Goal: Task Accomplishment & Management: Complete application form

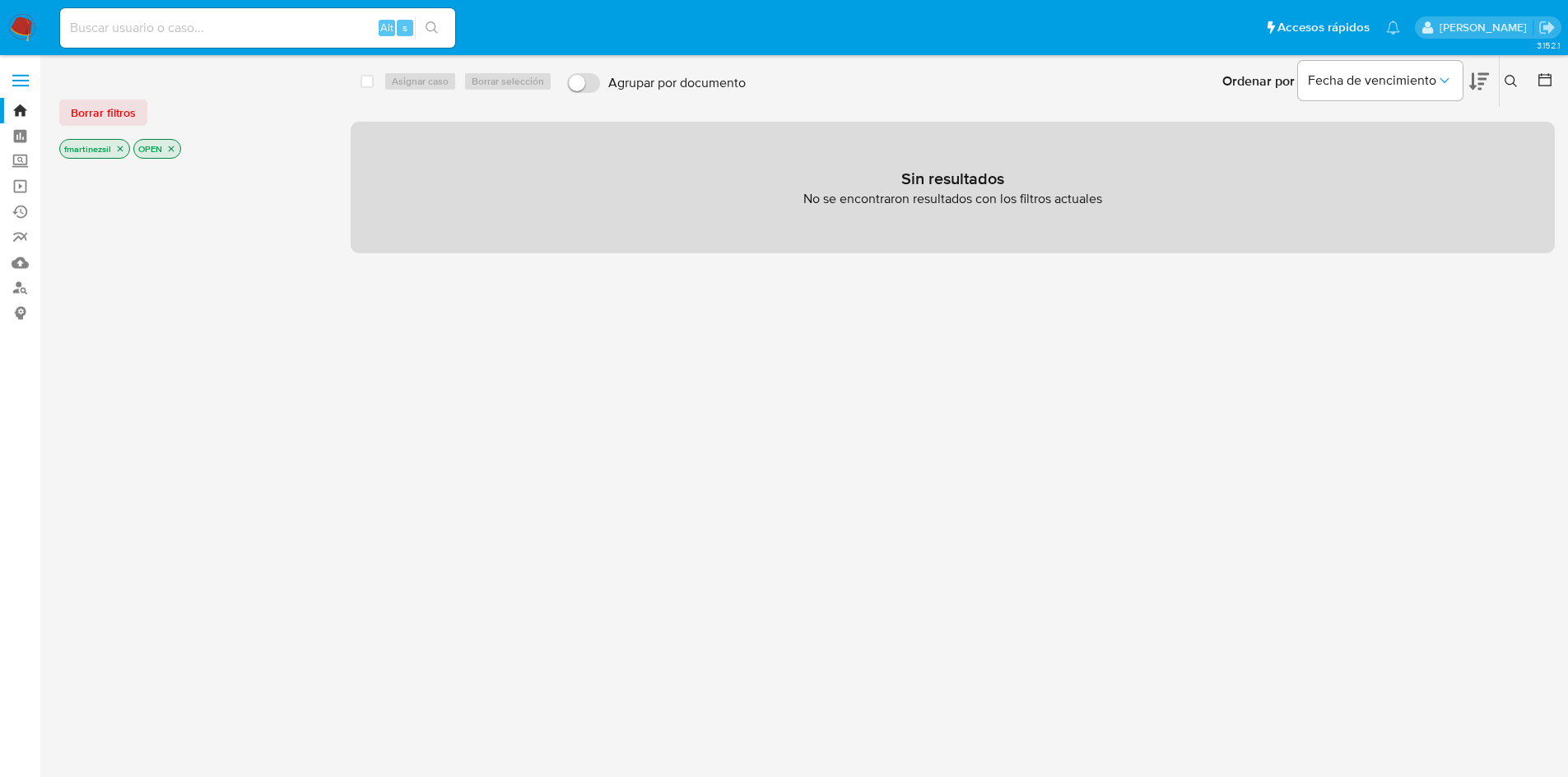
click at [134, 98] on div "Borrar filtros fmartinezsil OPEN" at bounding box center [191, 115] width 263 height 93
click at [132, 105] on span "Borrar filtros" at bounding box center [103, 112] width 65 height 23
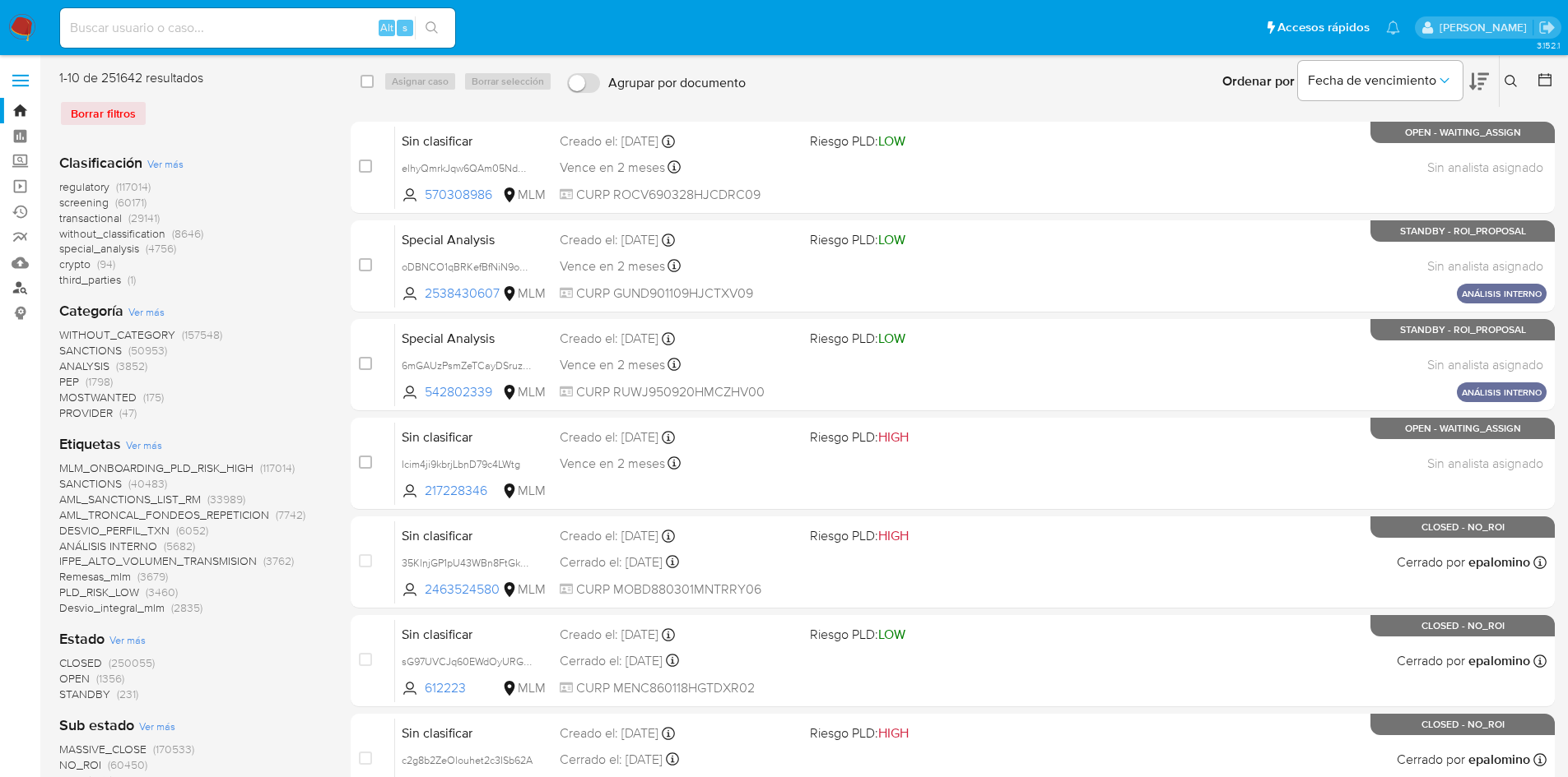
click at [16, 294] on link "Buscador de personas" at bounding box center [98, 287] width 196 height 25
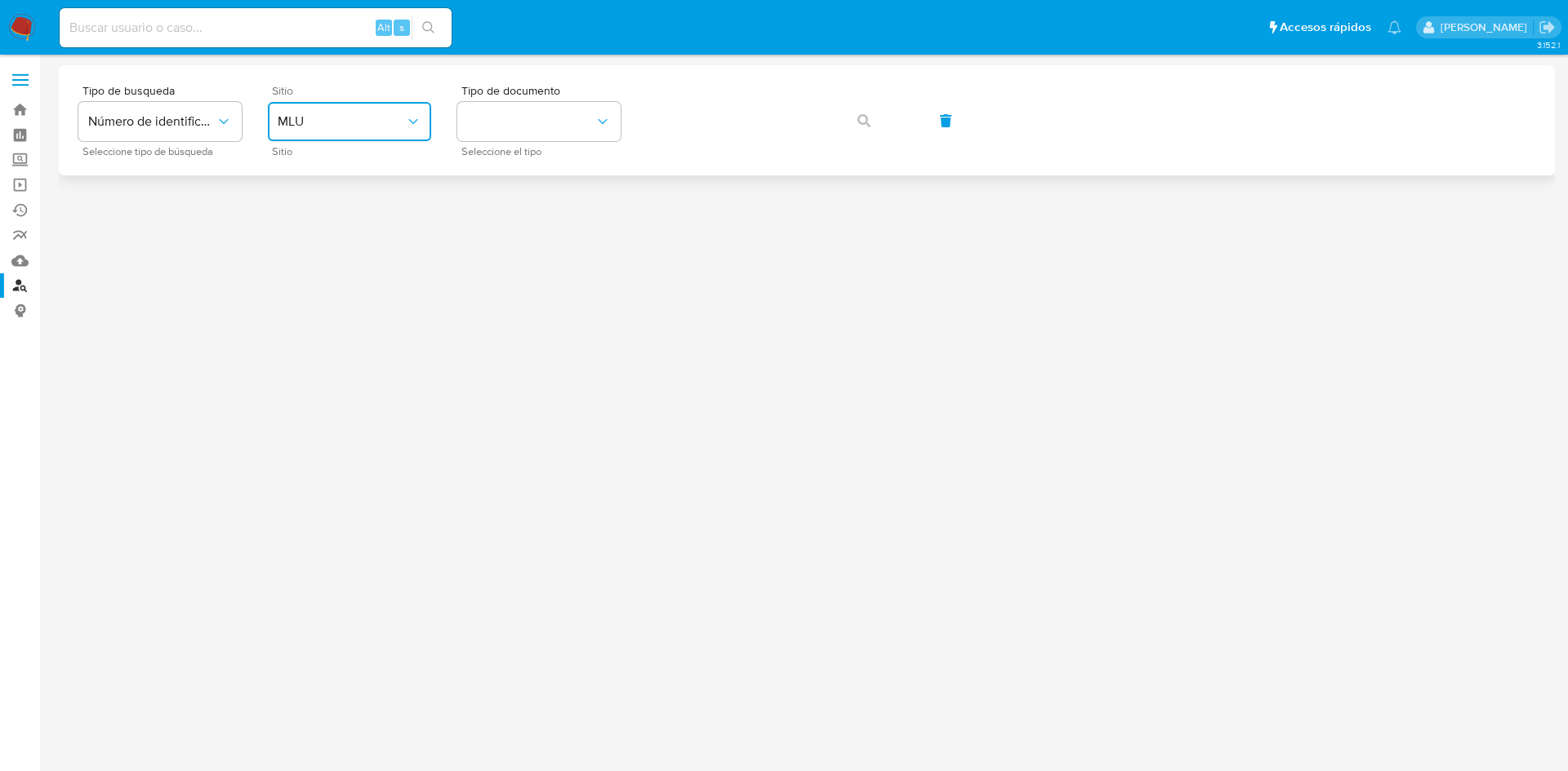
click at [348, 124] on span "MLU" at bounding box center [341, 121] width 127 height 16
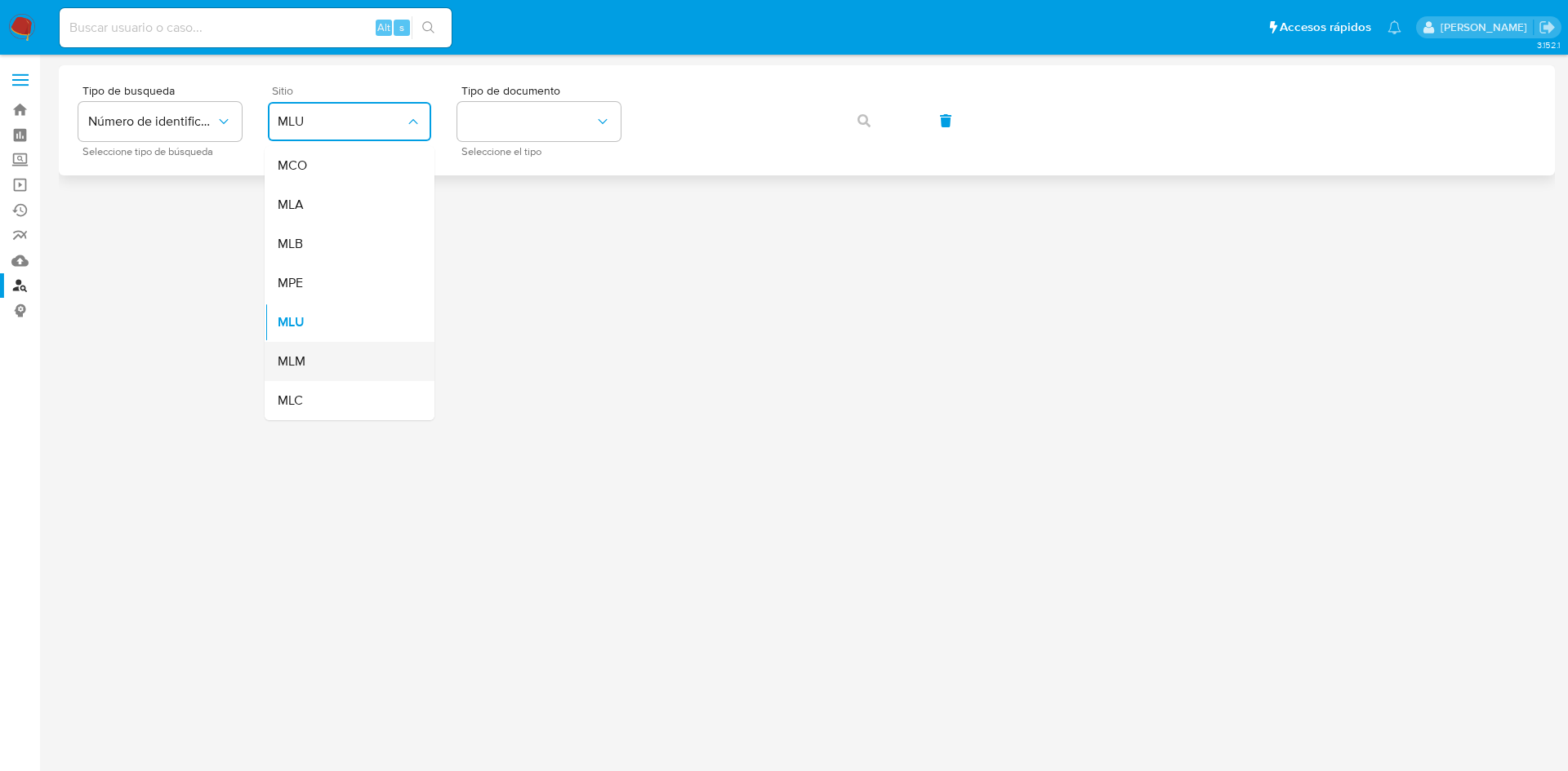
click at [306, 360] on div "MLM" at bounding box center [344, 361] width 134 height 39
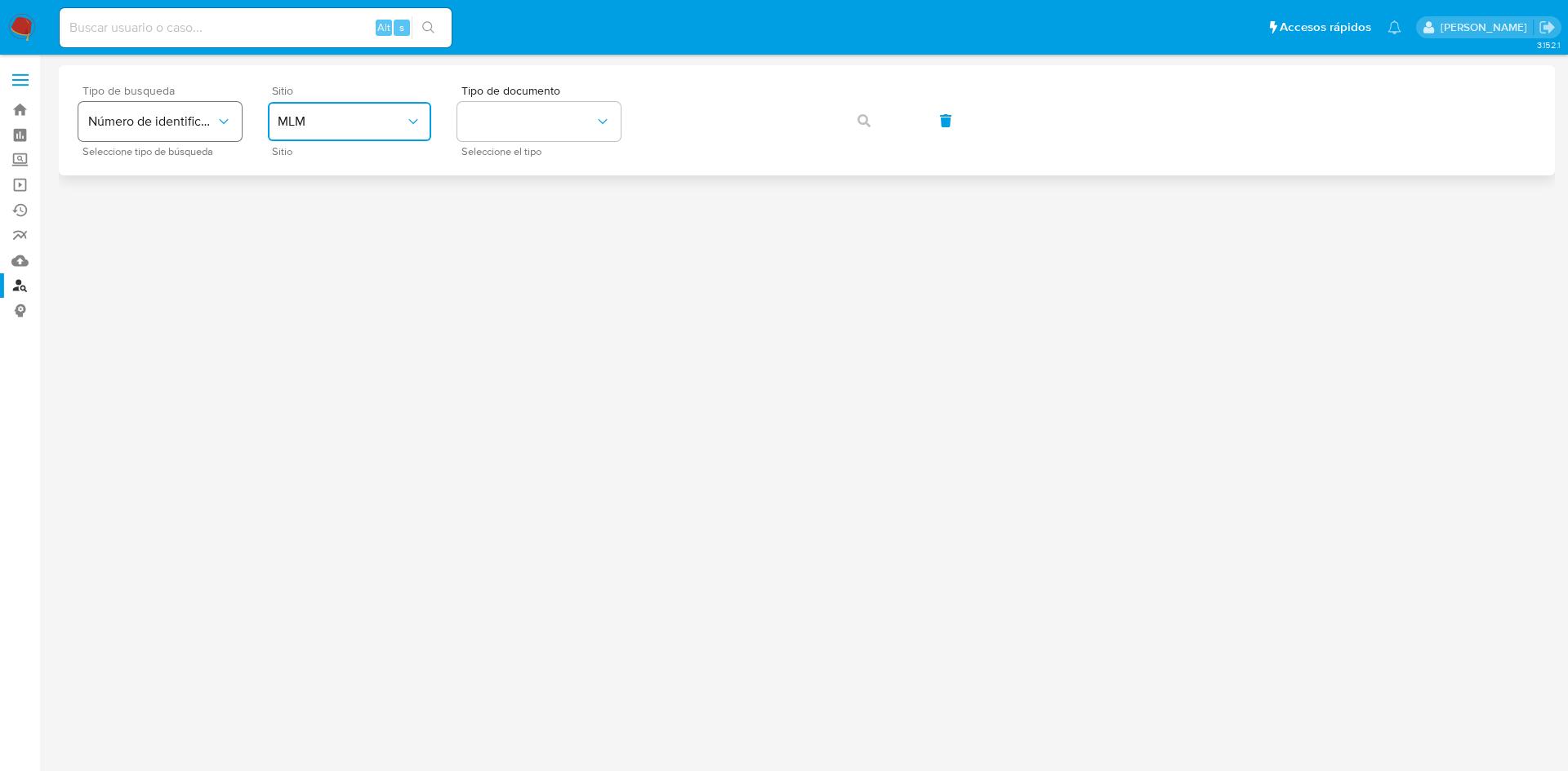
click at [221, 118] on icon "typeSearch" at bounding box center [223, 121] width 16 height 16
click at [180, 213] on div "User ID" at bounding box center [155, 220] width 134 height 39
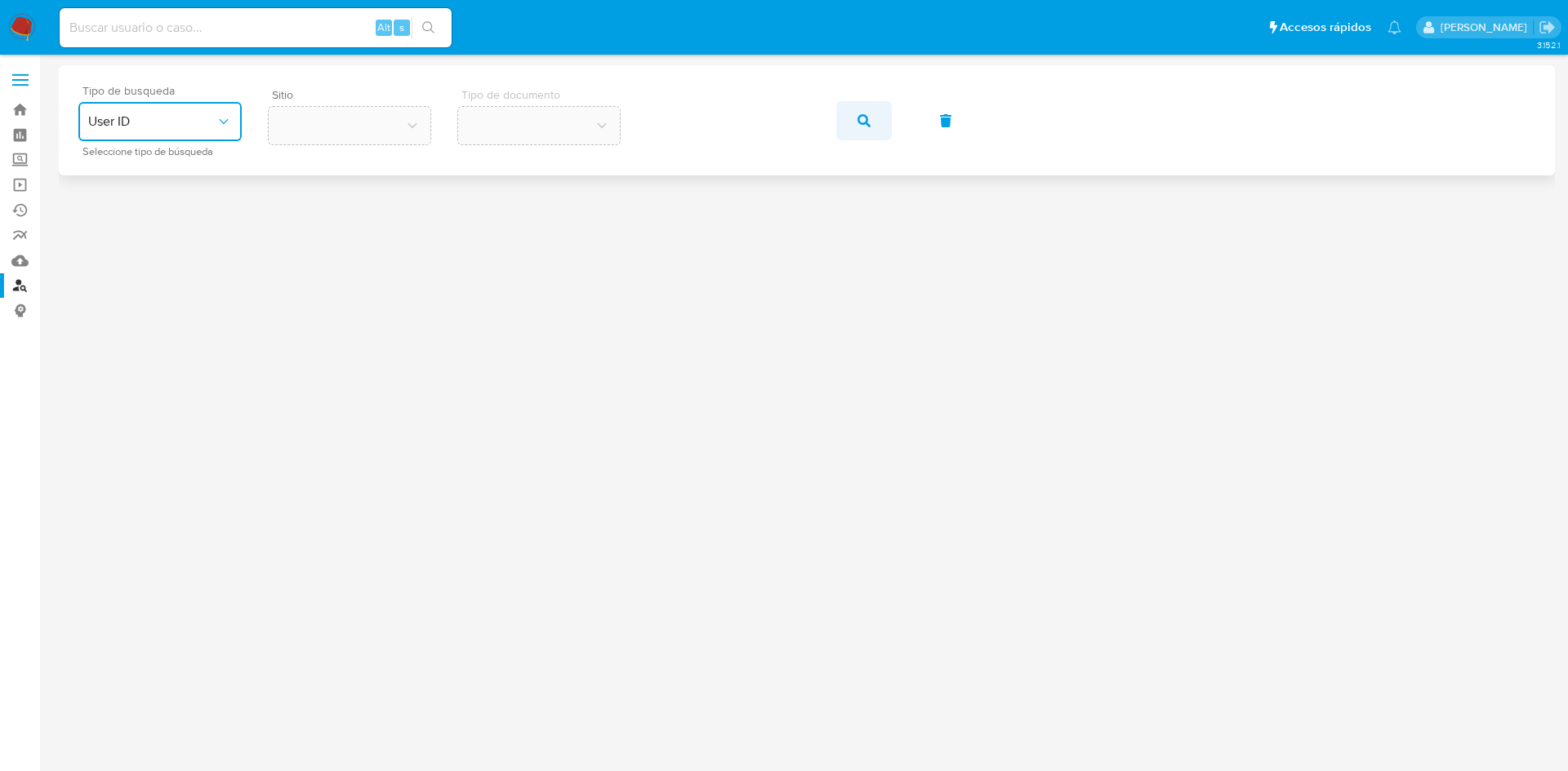
click at [876, 119] on button "button" at bounding box center [864, 120] width 55 height 39
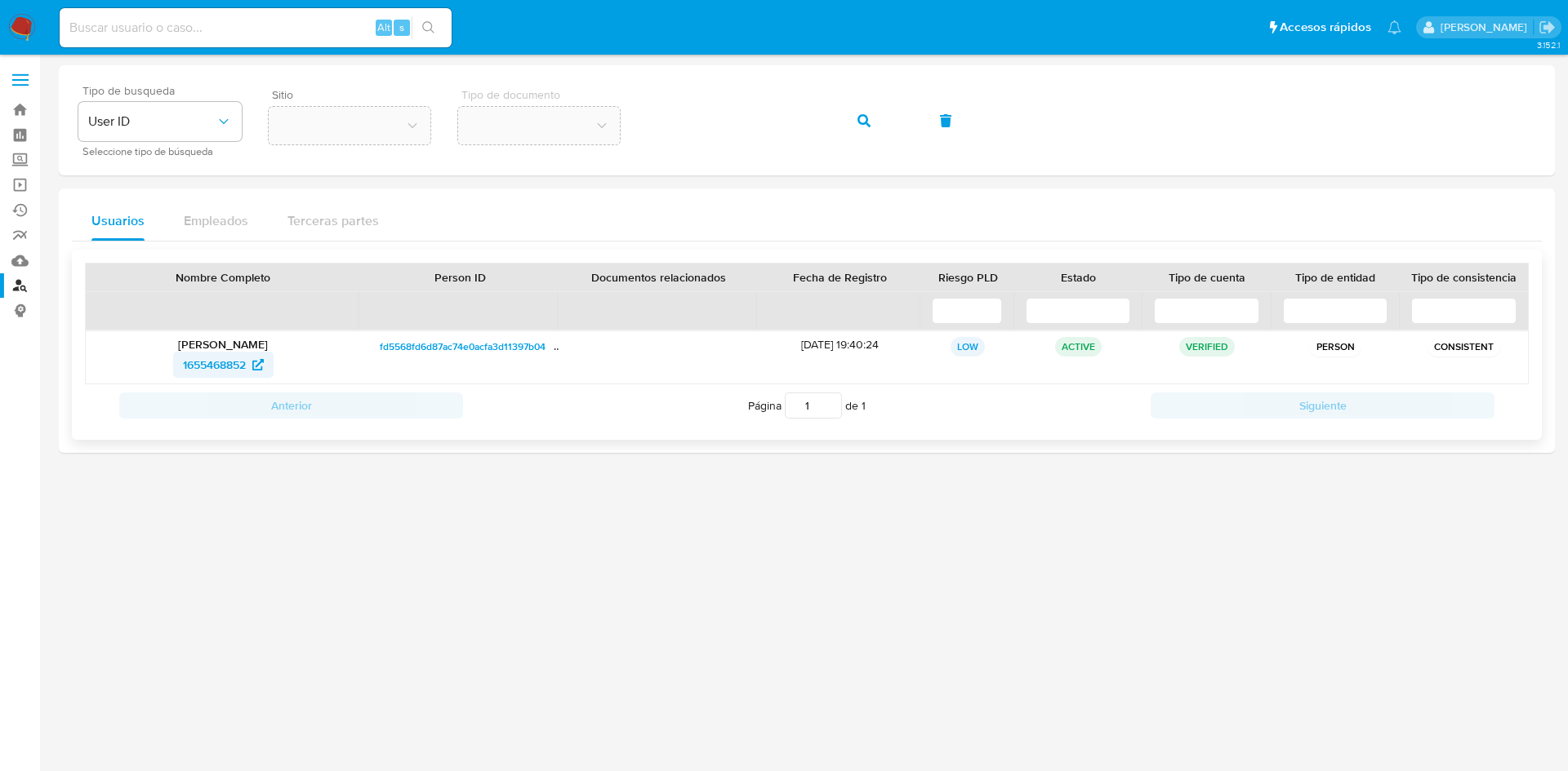
click at [197, 366] on span "1655468852" at bounding box center [214, 365] width 63 height 26
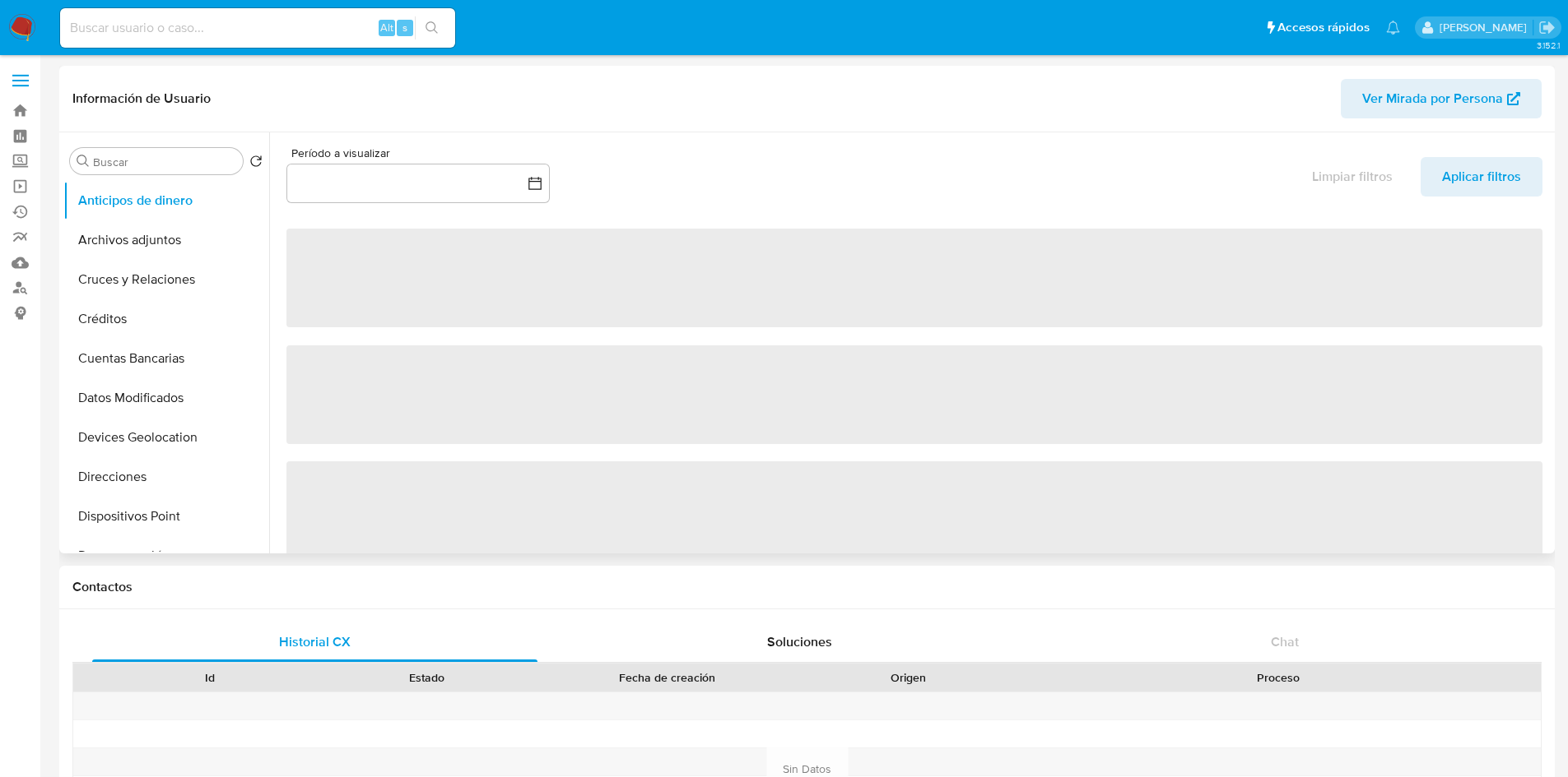
select select "10"
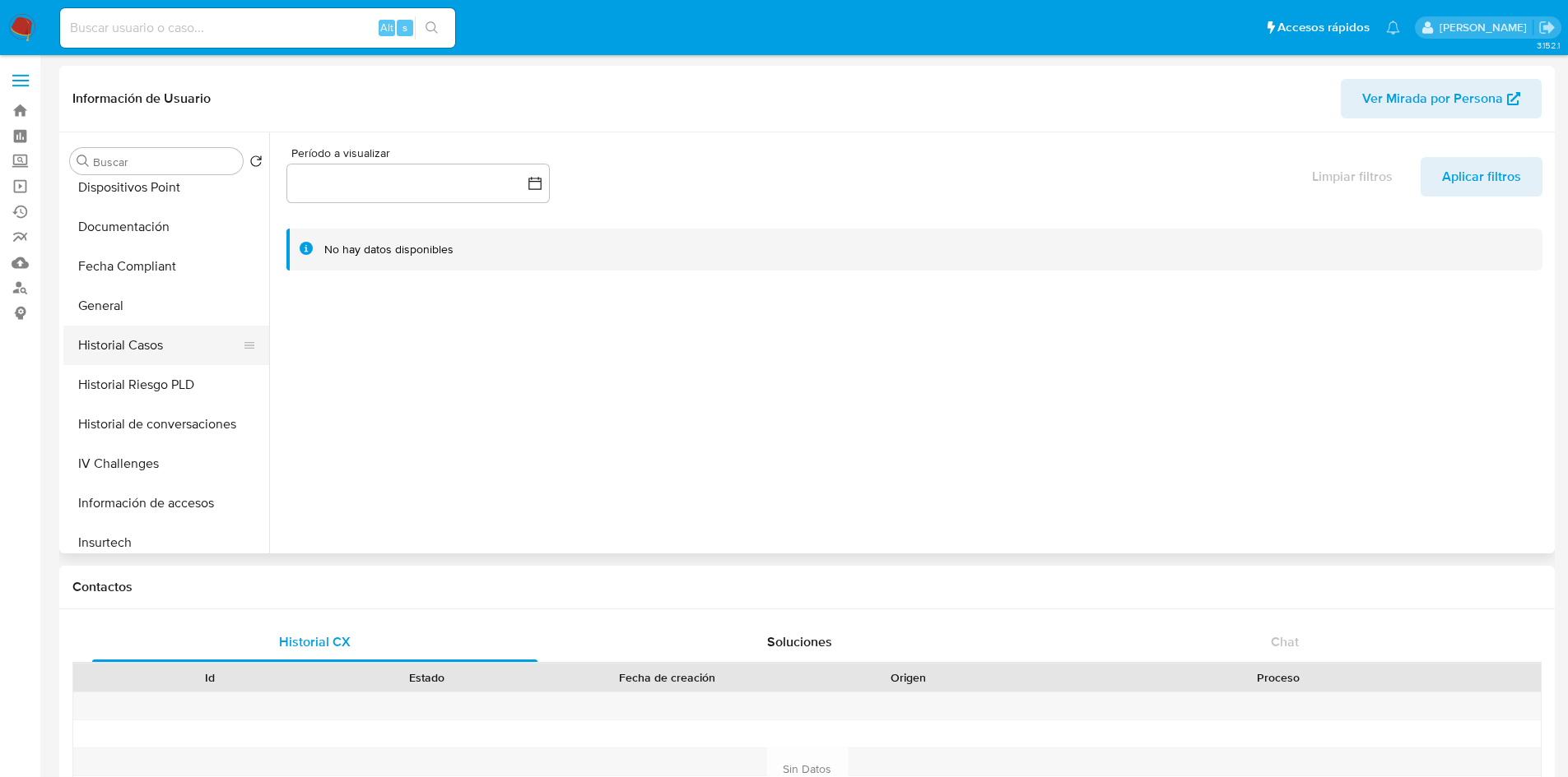
scroll to position [327, 0]
click at [137, 313] on button "General" at bounding box center [160, 307] width 193 height 39
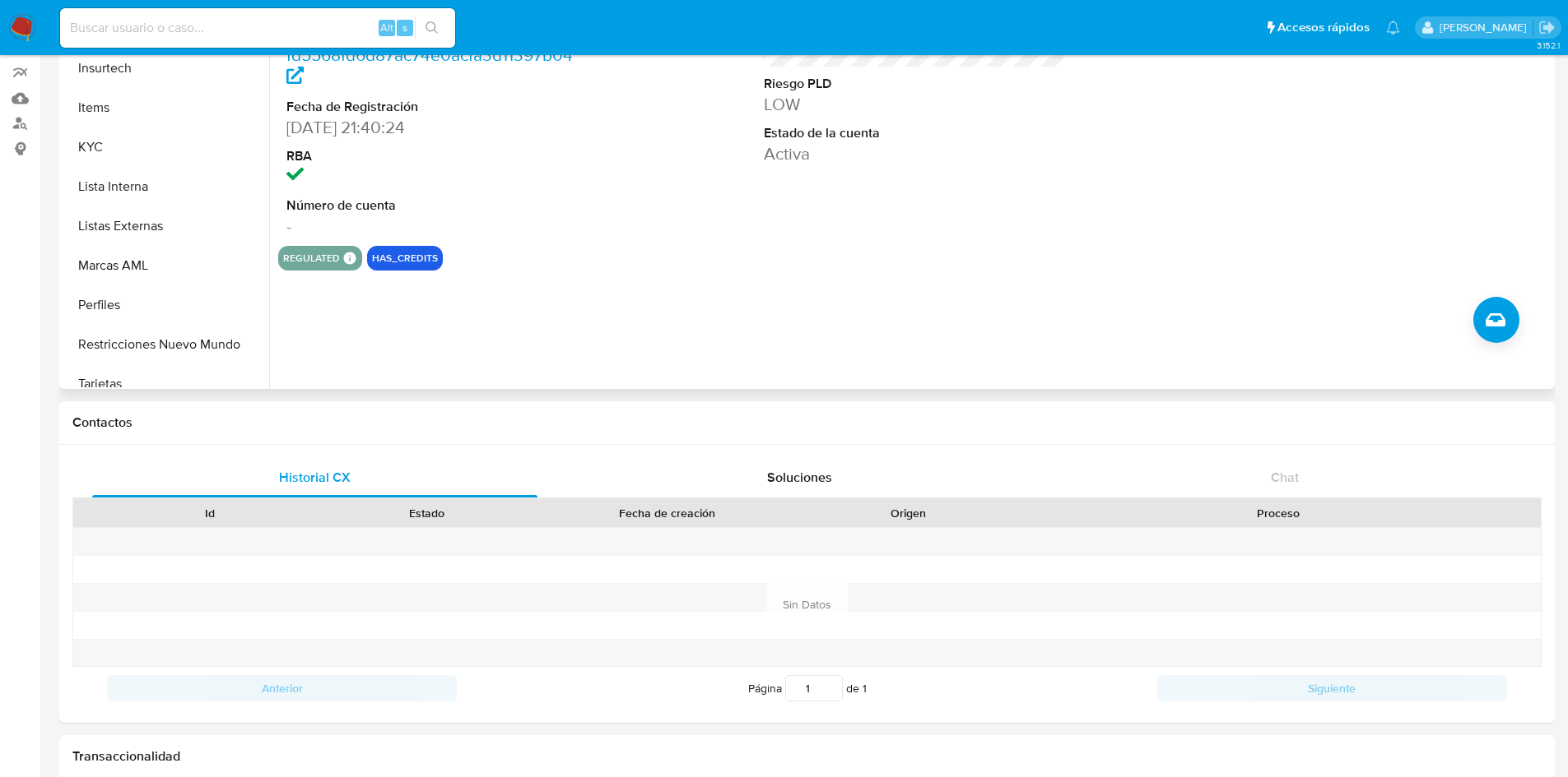
scroll to position [656, 0]
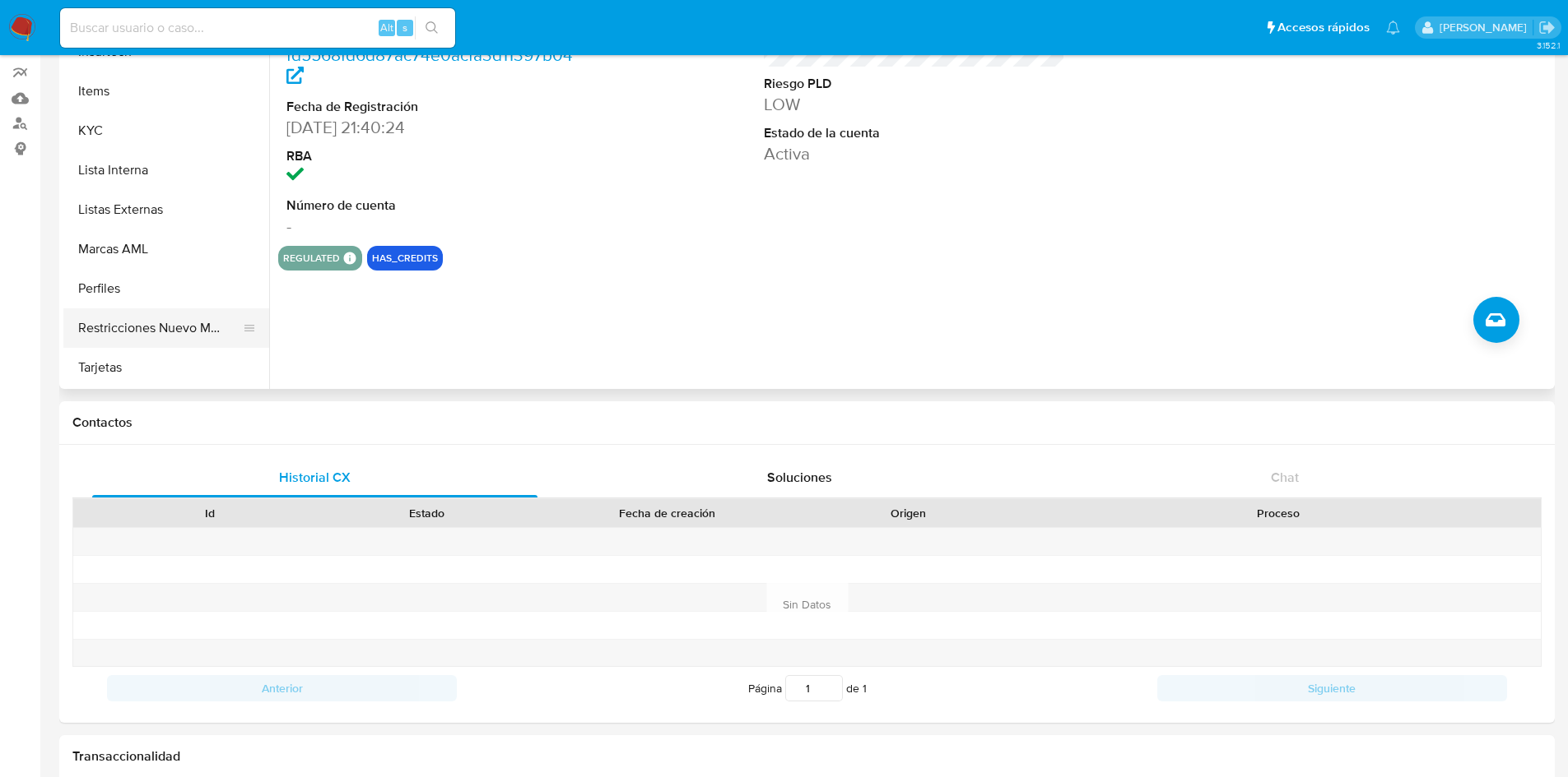
click at [156, 332] on button "Restricciones Nuevo Mundo" at bounding box center [160, 328] width 193 height 39
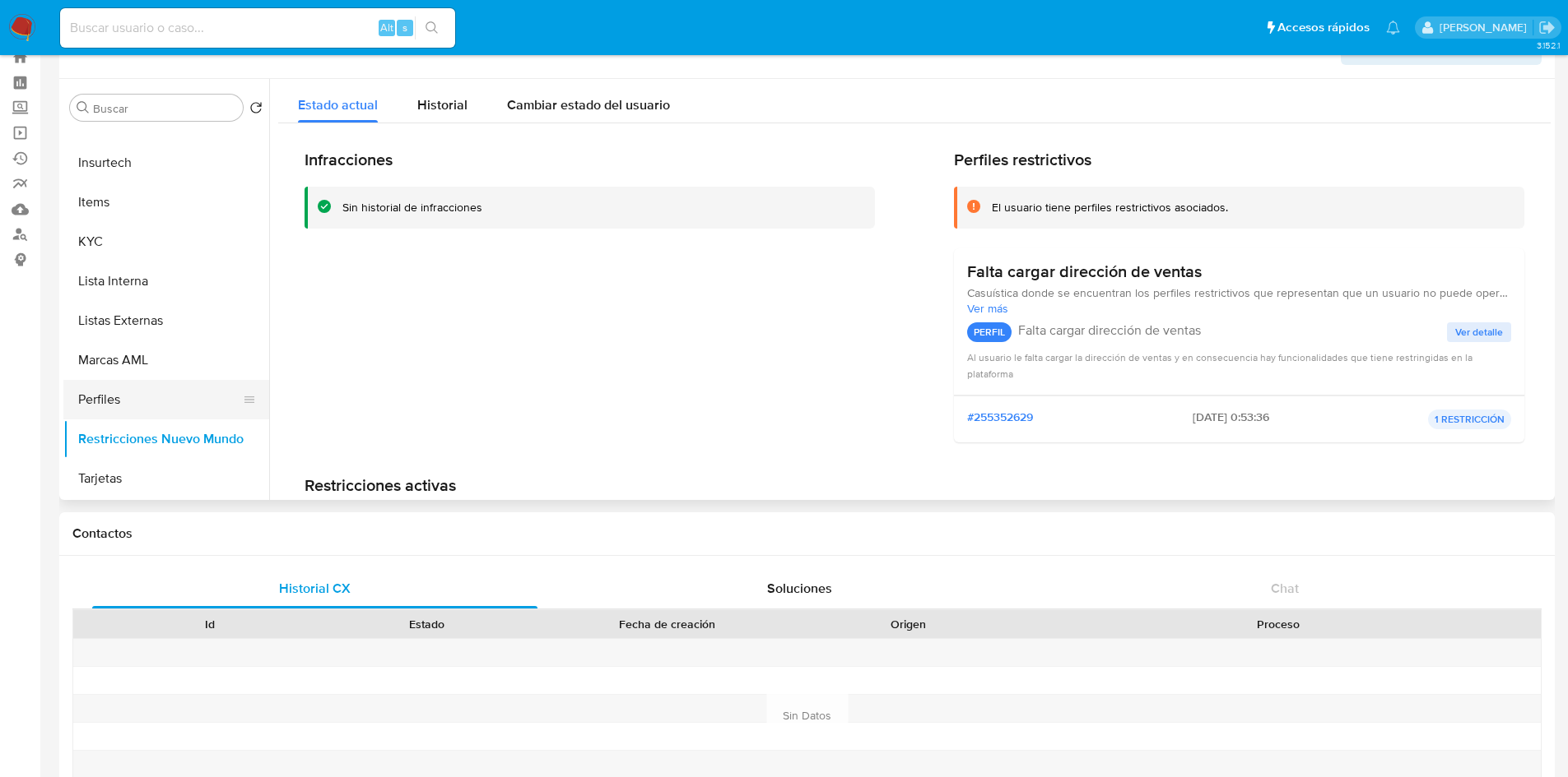
scroll to position [82, 0]
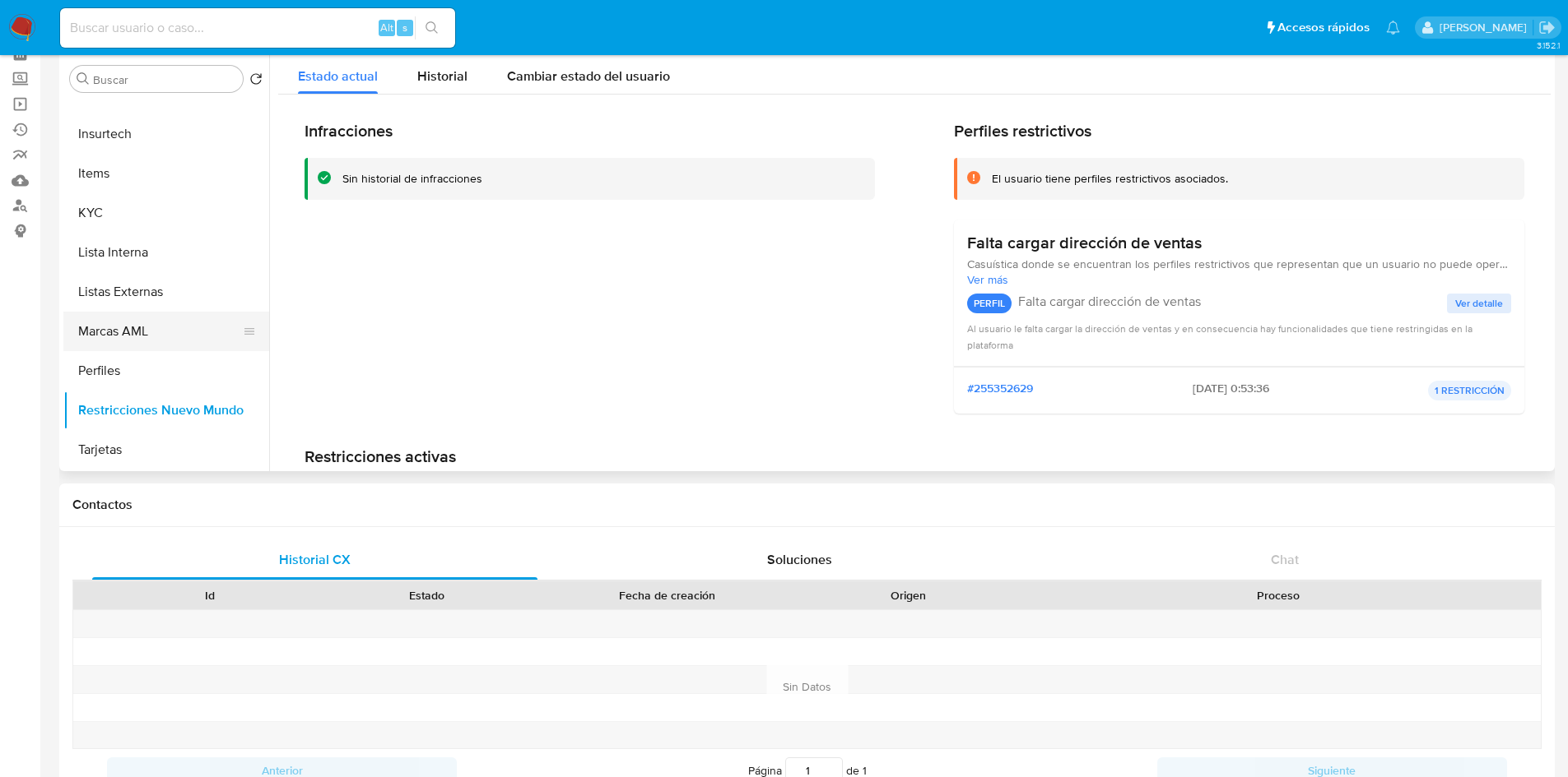
click at [174, 328] on button "Marcas AML" at bounding box center [160, 331] width 193 height 39
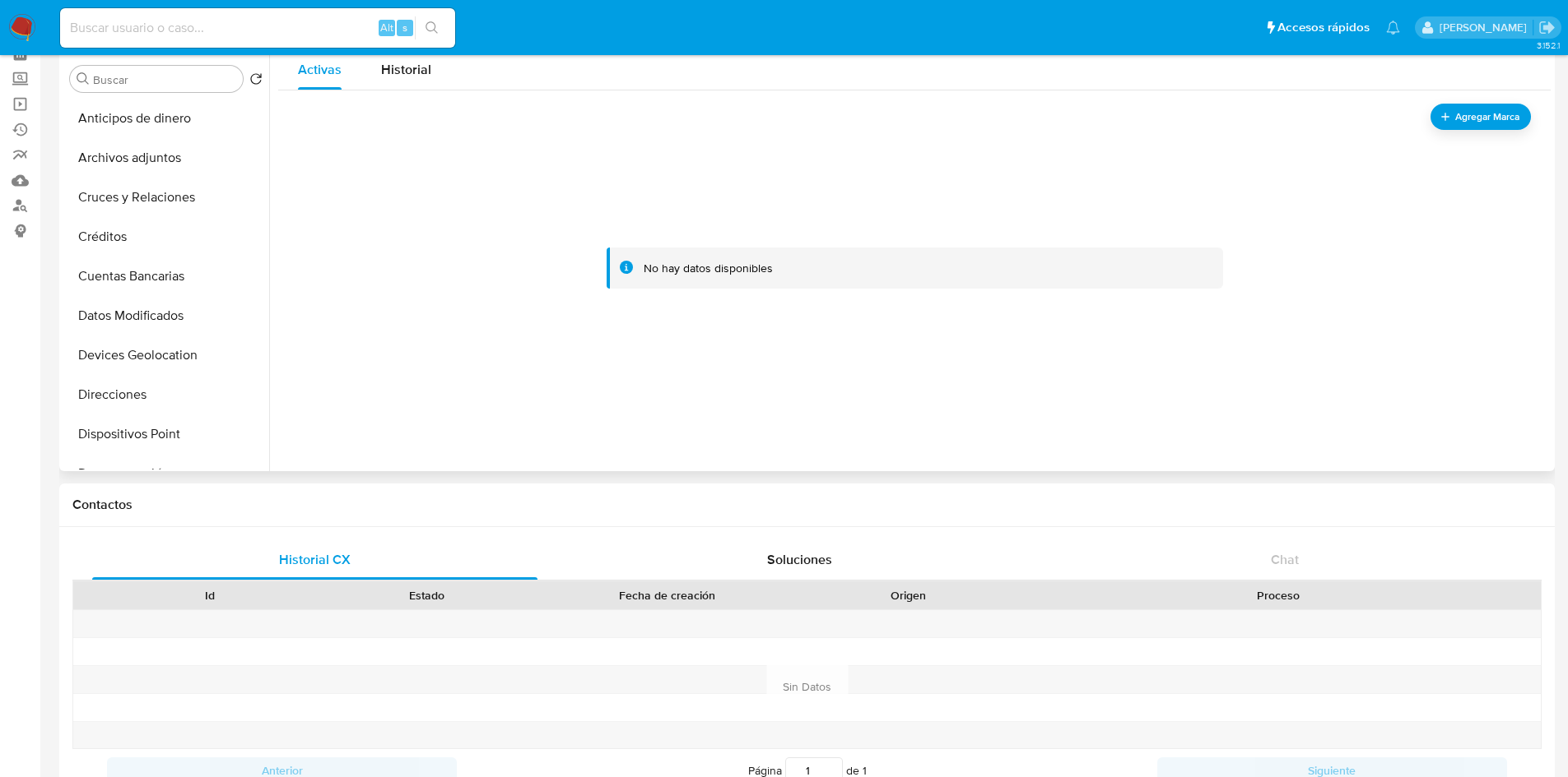
scroll to position [247, 0]
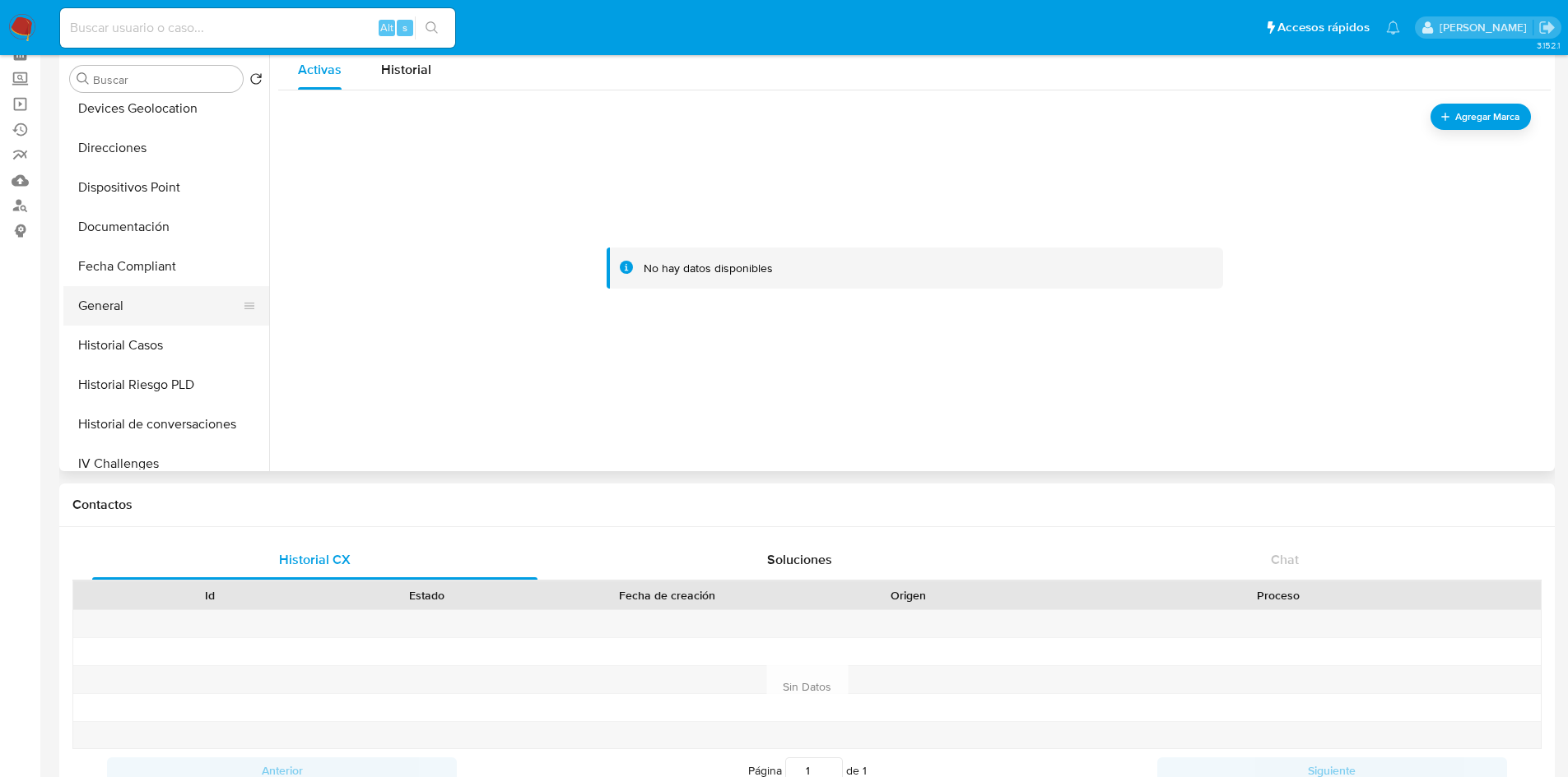
click at [105, 307] on button "General" at bounding box center [160, 306] width 193 height 39
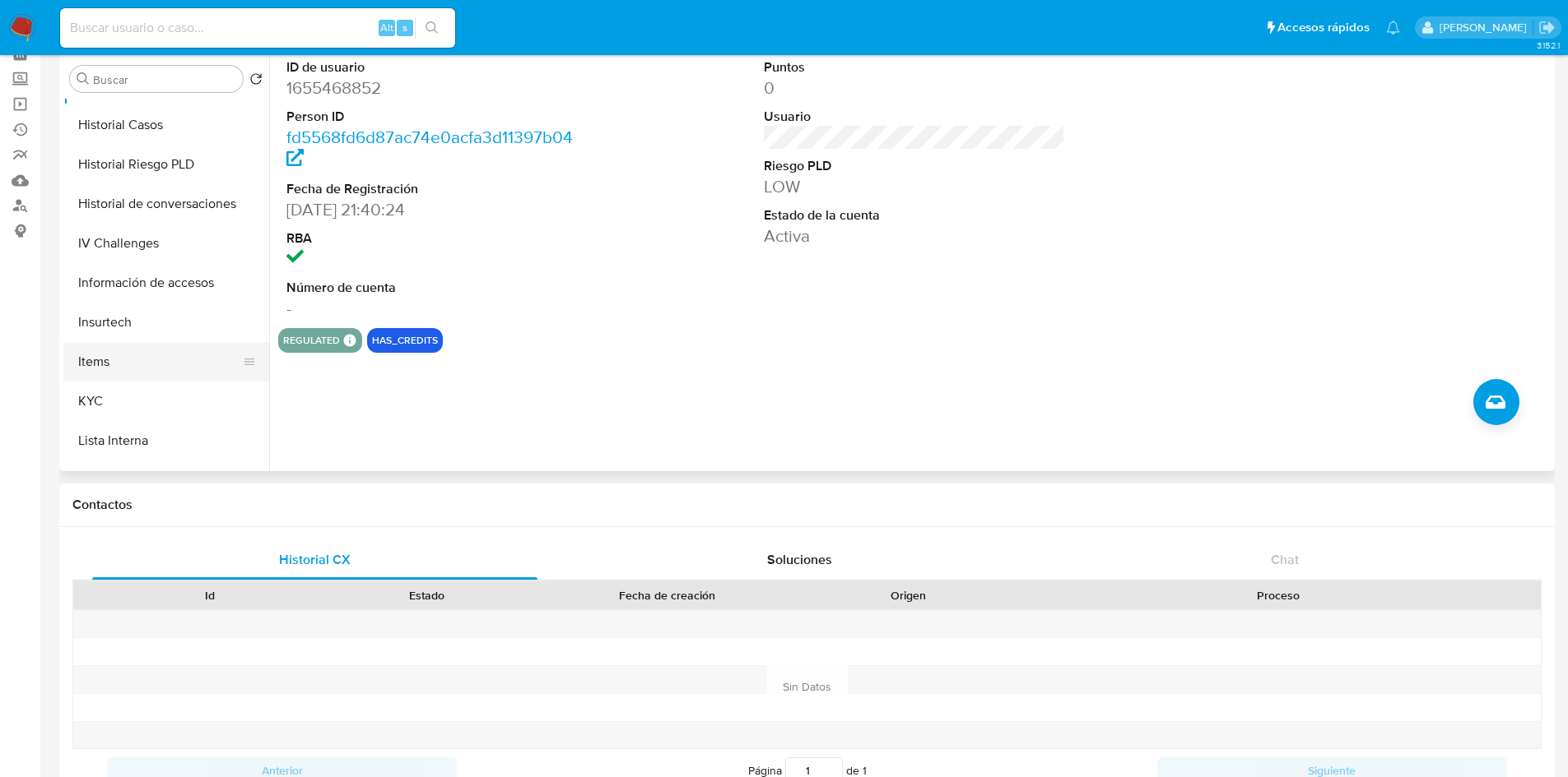
scroll to position [494, 0]
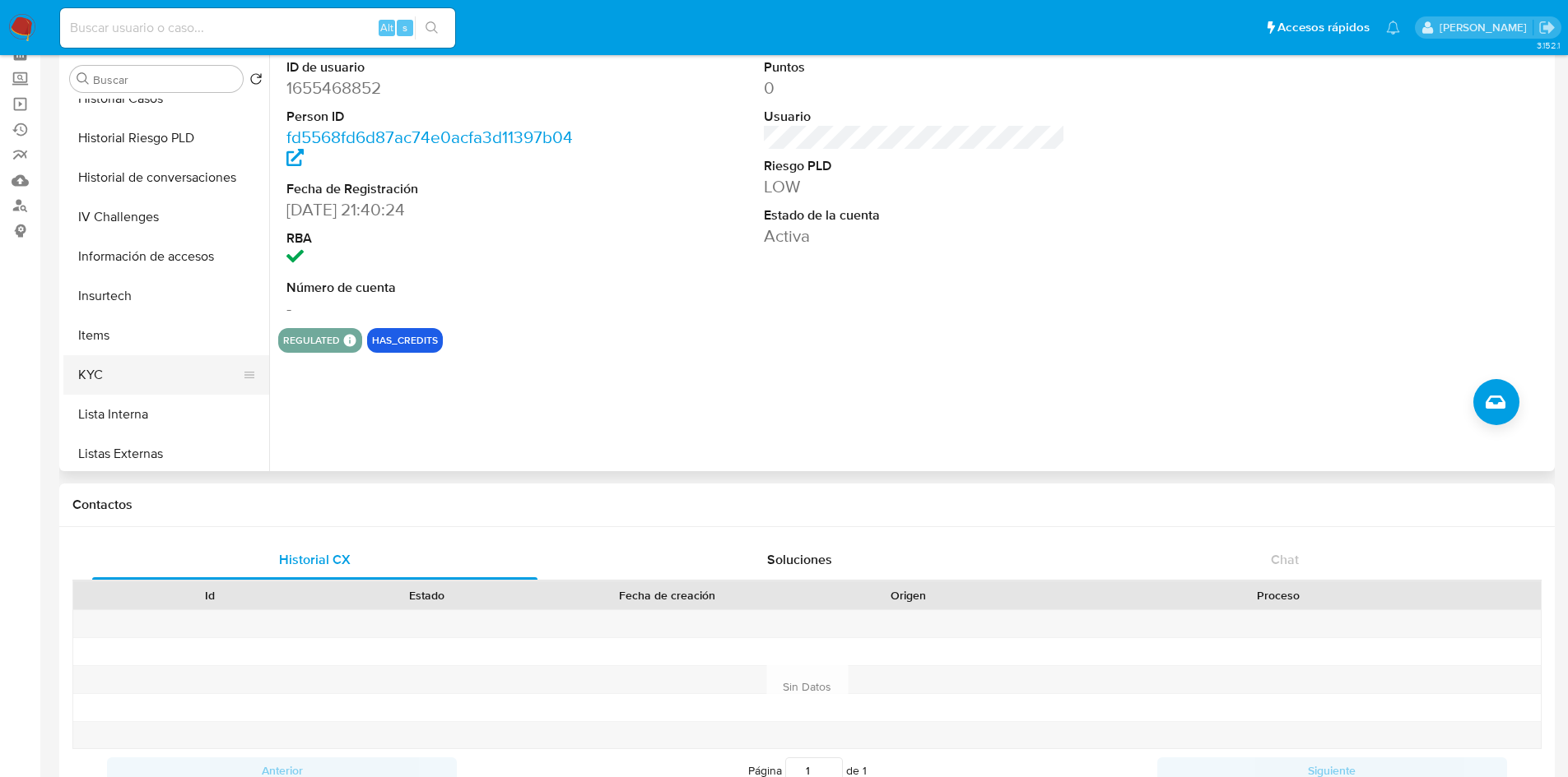
click at [151, 361] on button "KYC" at bounding box center [160, 375] width 193 height 39
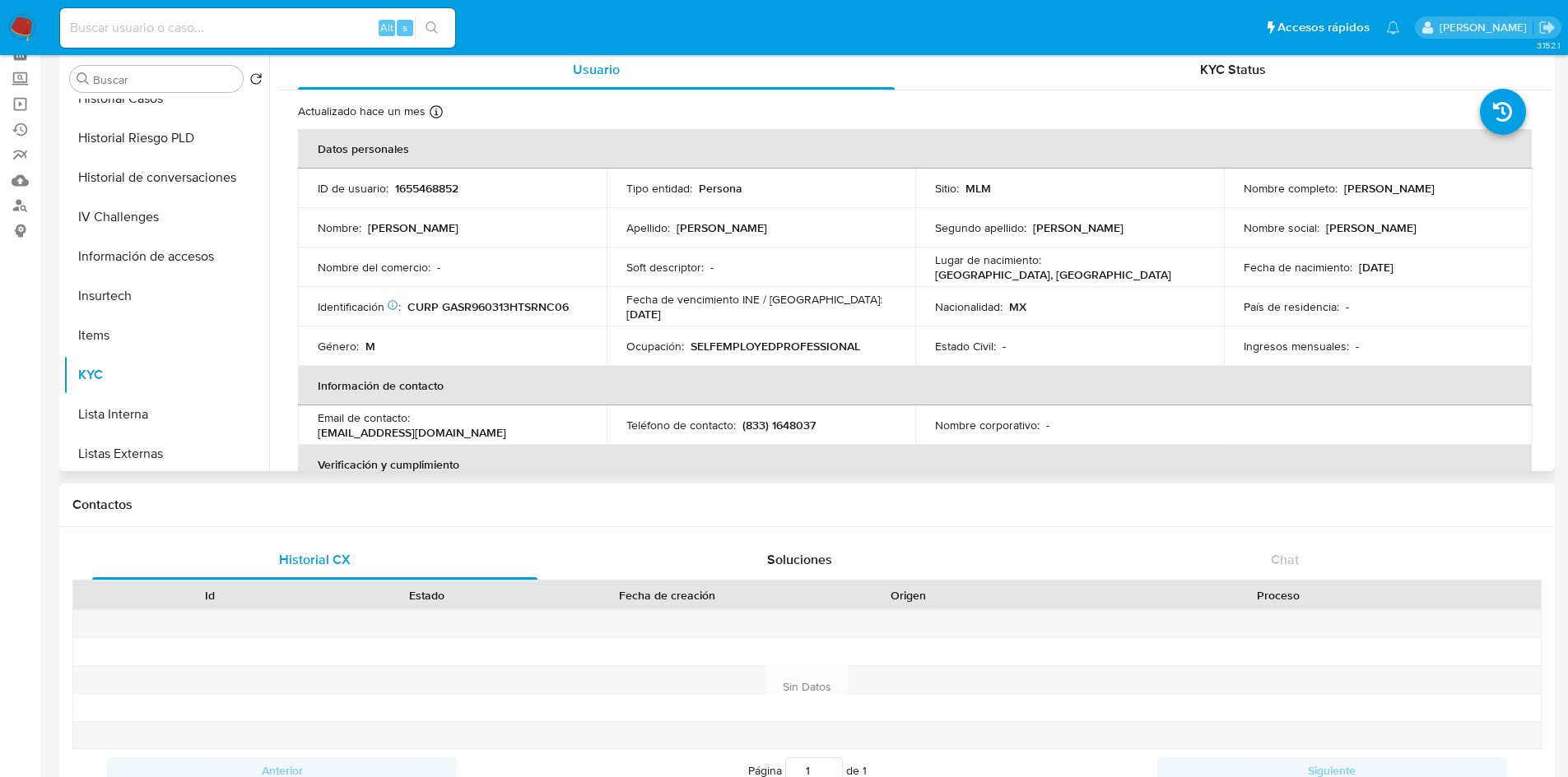
click at [515, 304] on p "CURP GASR960313HTSRNC06" at bounding box center [487, 307] width 161 height 15
copy p "GASR960313HTSRNC06"
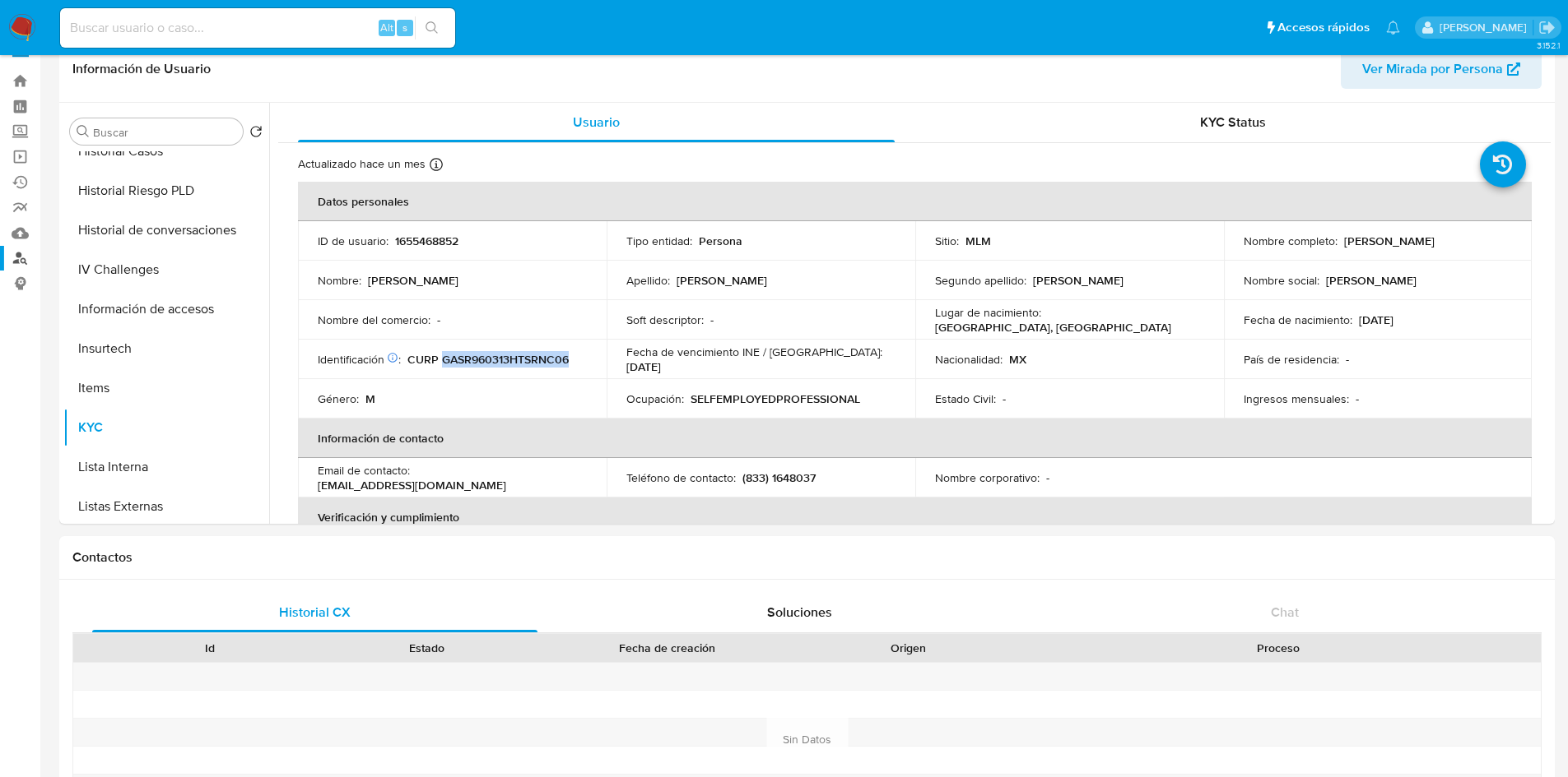
scroll to position [0, 0]
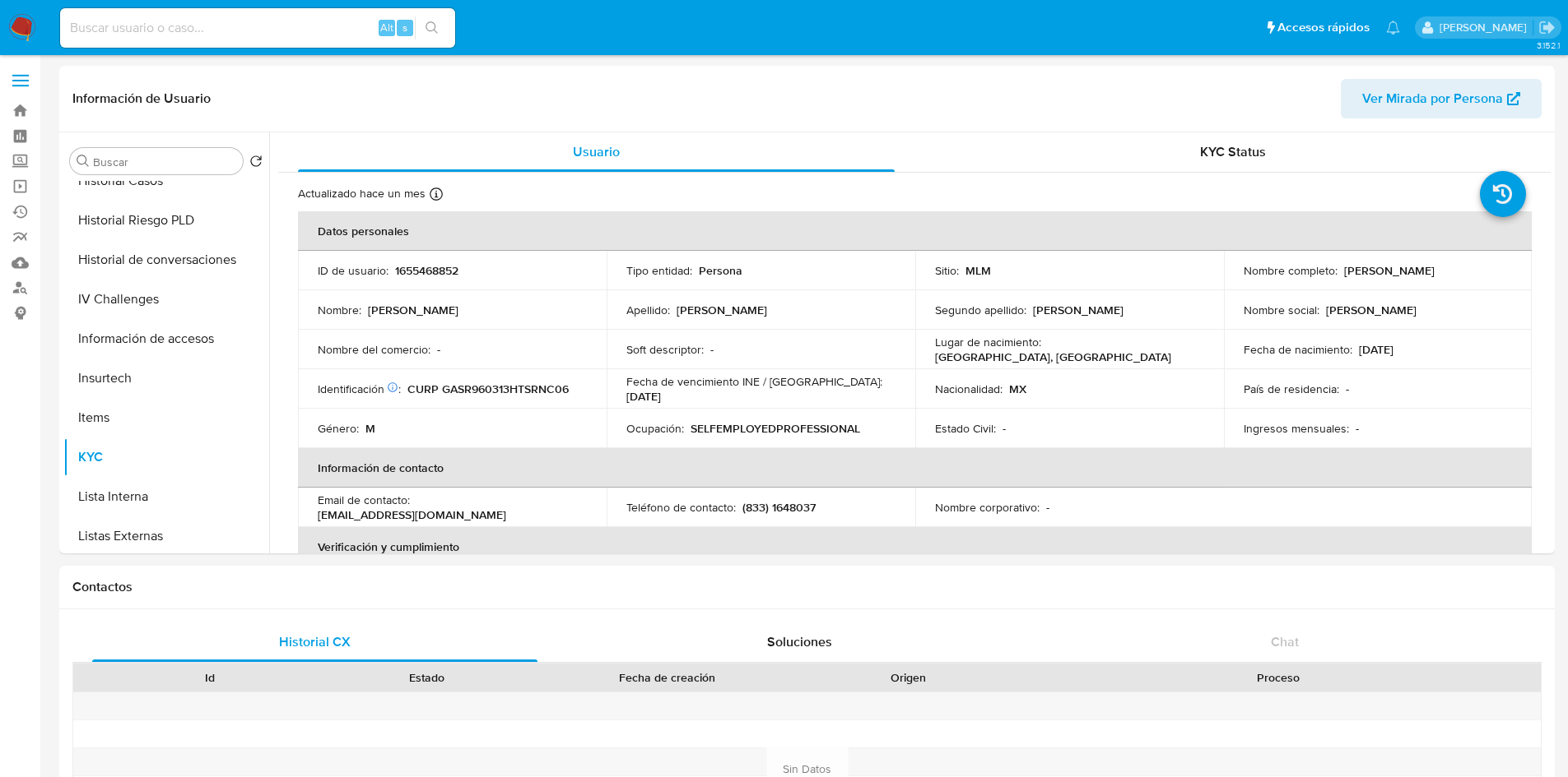
click at [27, 73] on label at bounding box center [20, 81] width 41 height 35
click at [0, 0] on input "checkbox" at bounding box center [0, 0] width 0 height 0
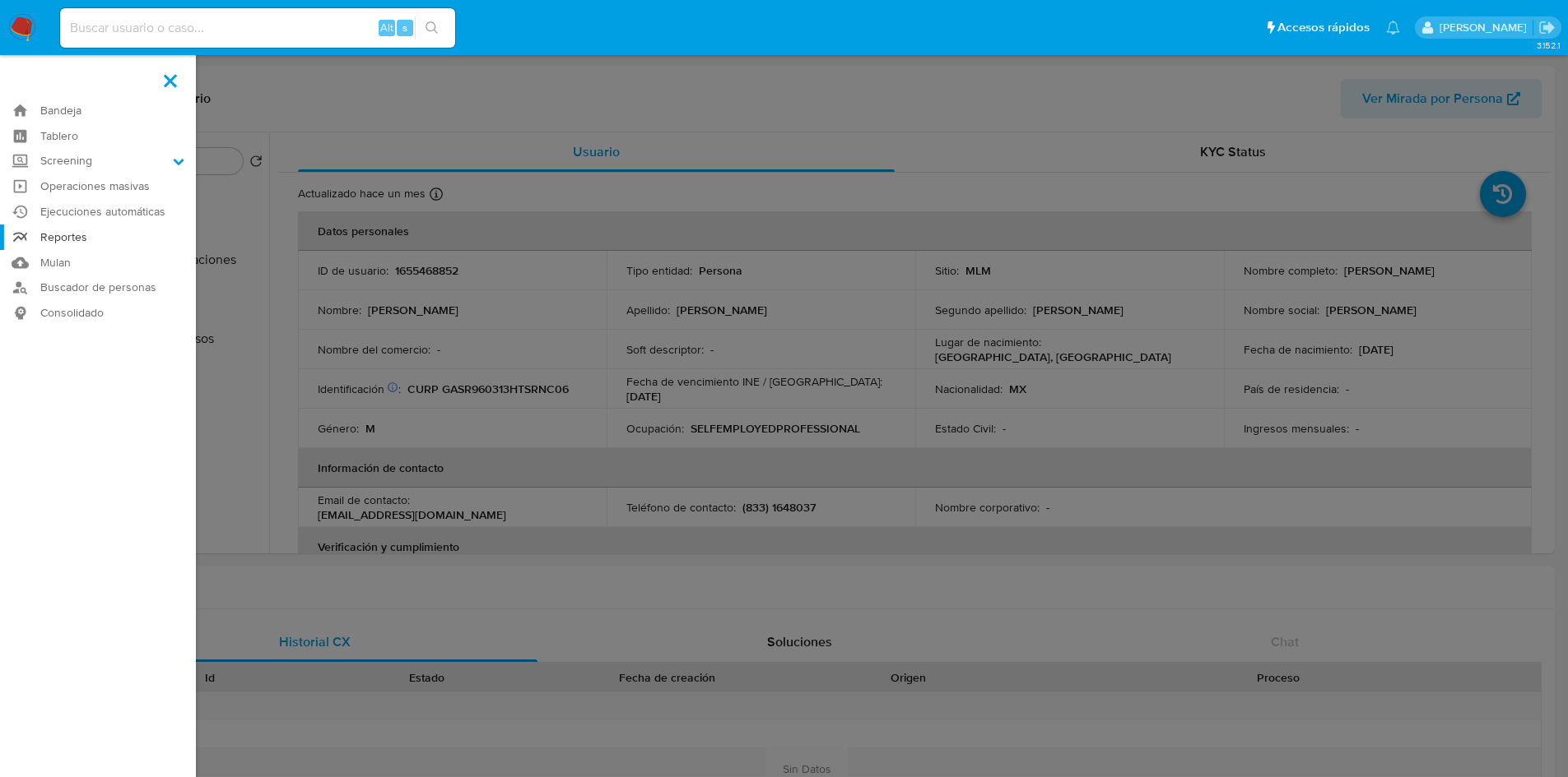
click at [95, 234] on link "Reportes" at bounding box center [98, 237] width 196 height 25
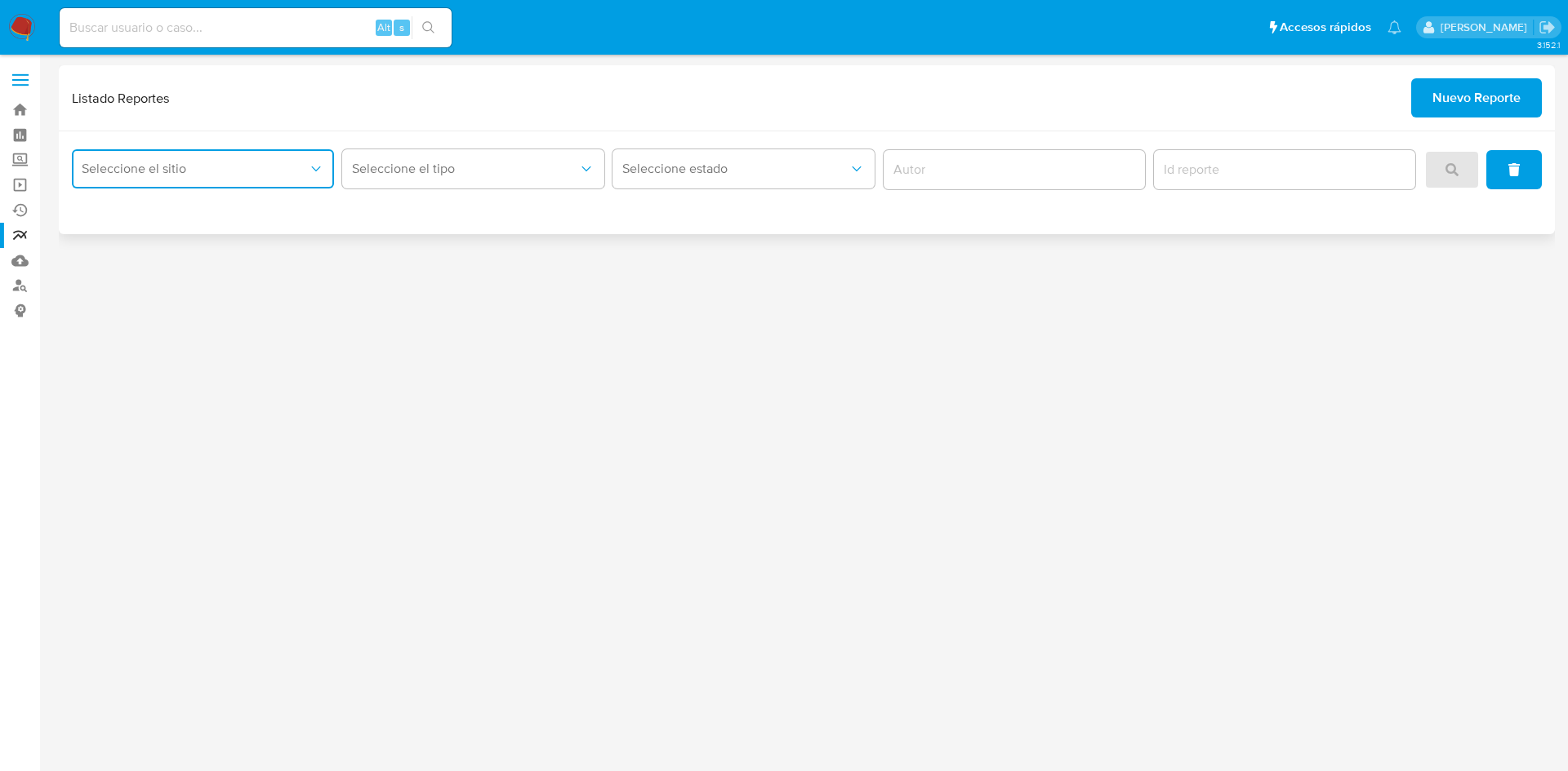
click at [200, 175] on span "Seleccione el sitio" at bounding box center [195, 169] width 227 height 16
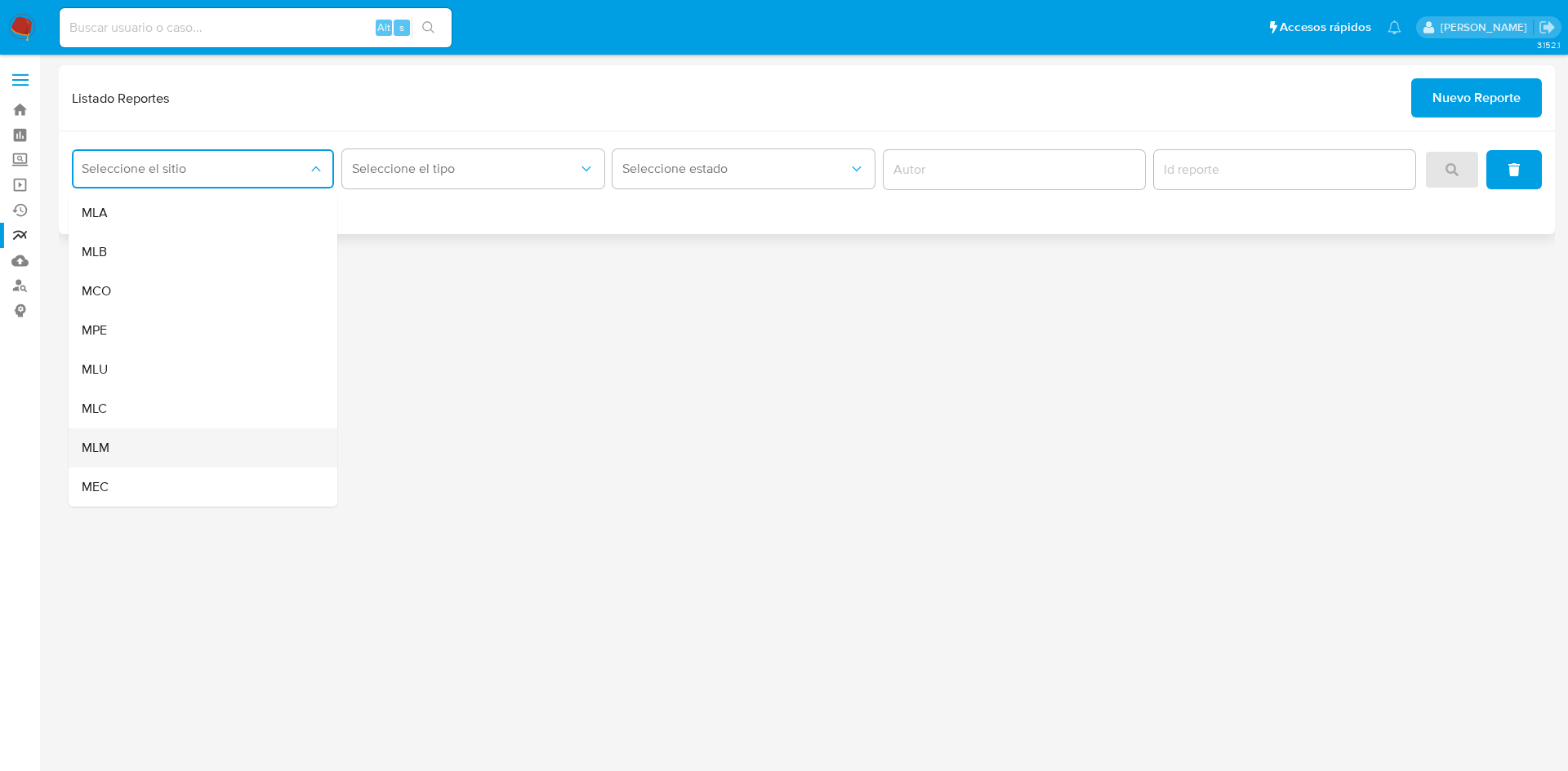
click at [144, 447] on div "MLM" at bounding box center [197, 448] width 233 height 39
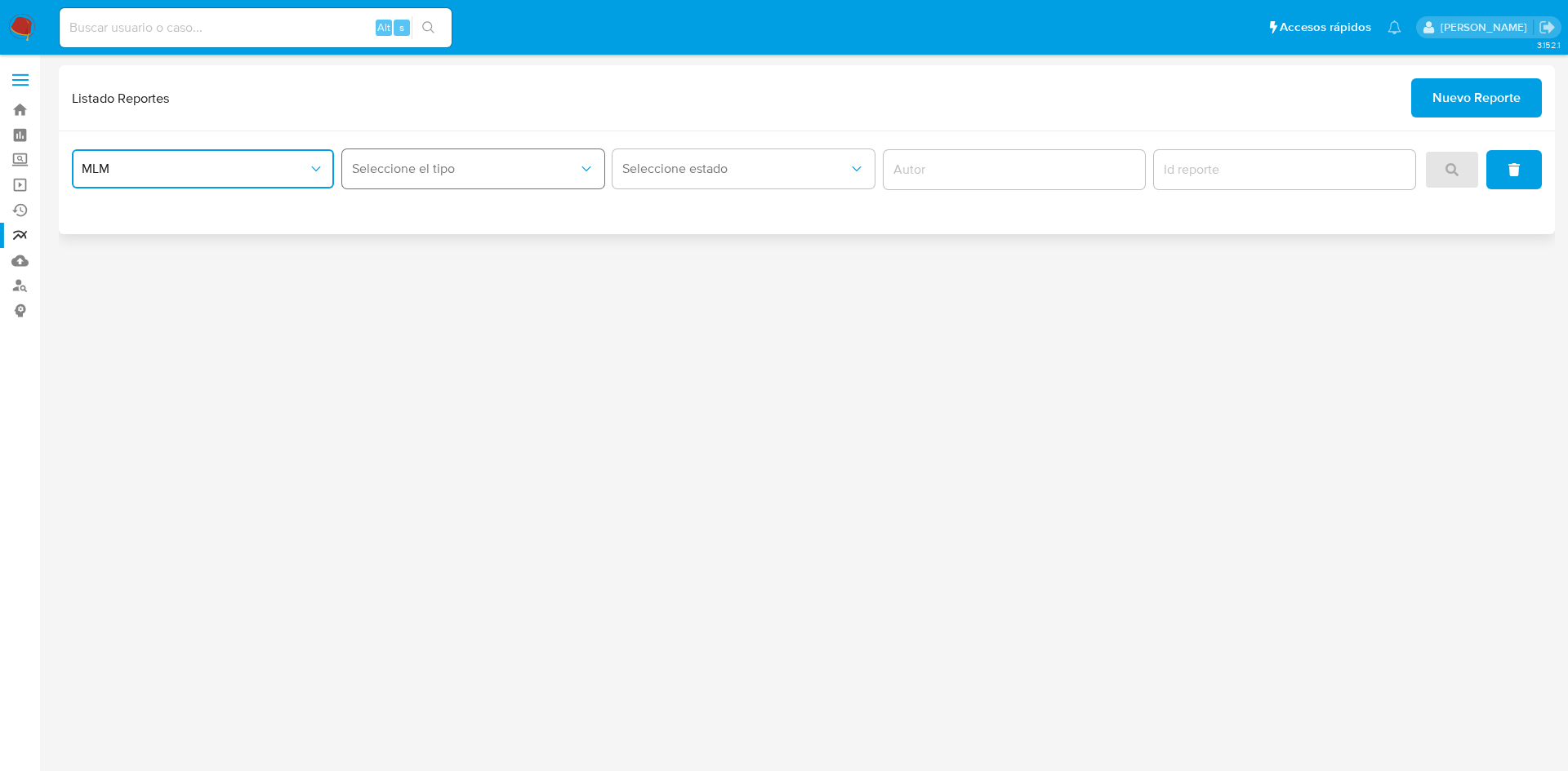
click at [417, 178] on button "Seleccione el tipo" at bounding box center [473, 169] width 262 height 39
click at [438, 248] on span "LEGAJO UNICO" at bounding box center [398, 252] width 92 height 16
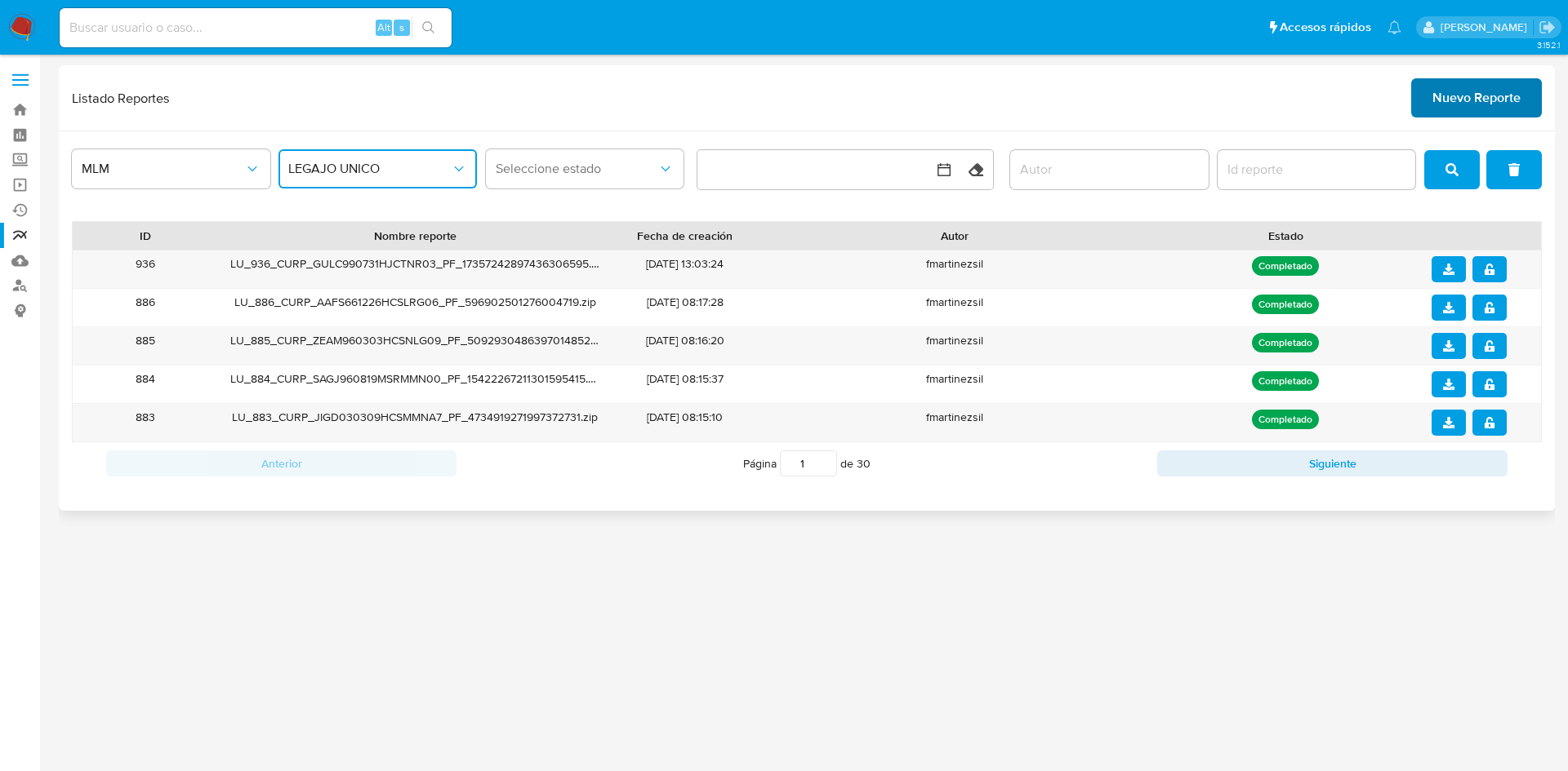
click at [1464, 100] on span "Nuevo Reporte" at bounding box center [1476, 99] width 88 height 36
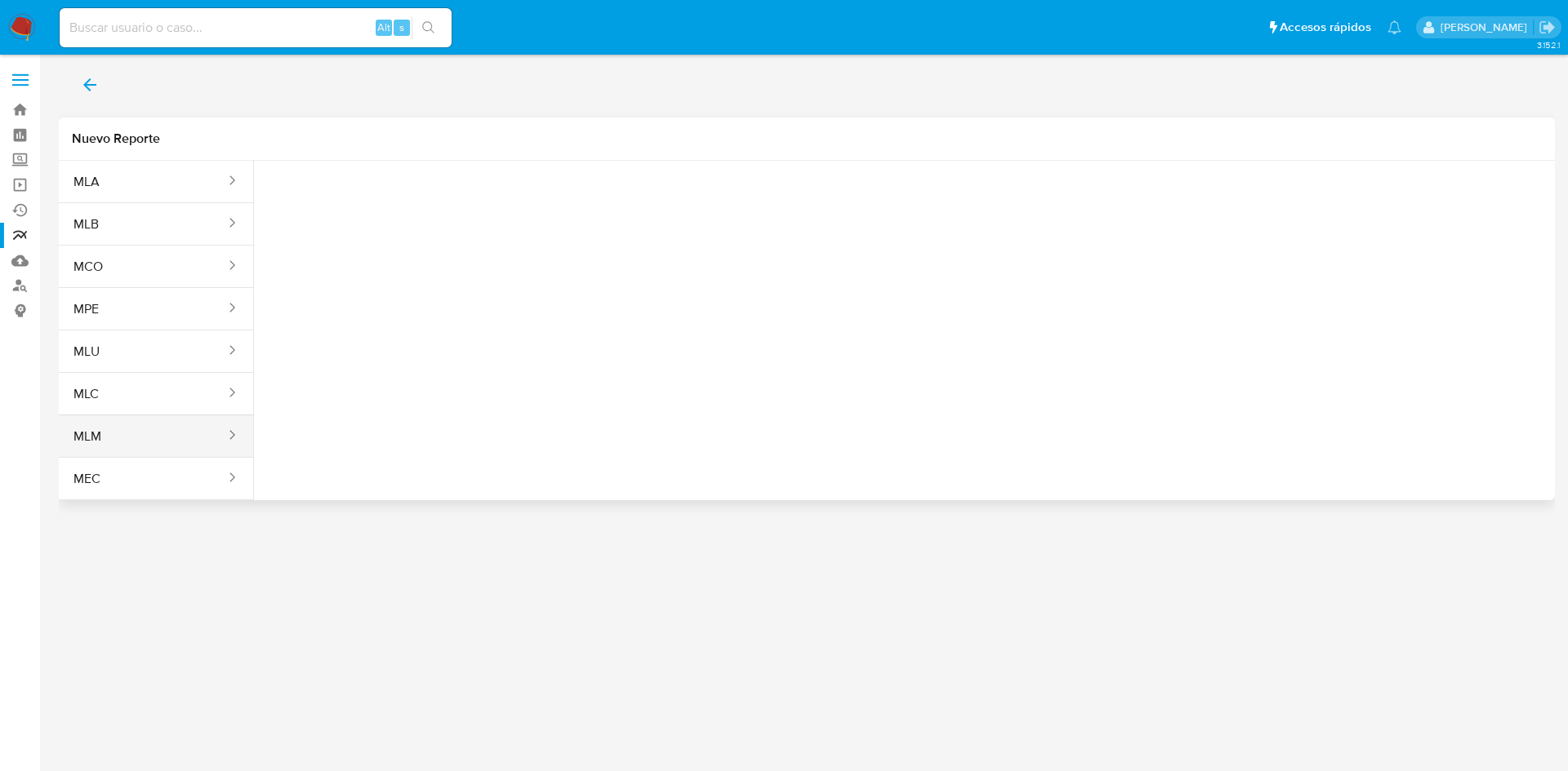
click at [156, 431] on button "MLM" at bounding box center [143, 436] width 169 height 39
click at [388, 201] on span "Seleccione una opcion" at bounding box center [349, 204] width 144 height 16
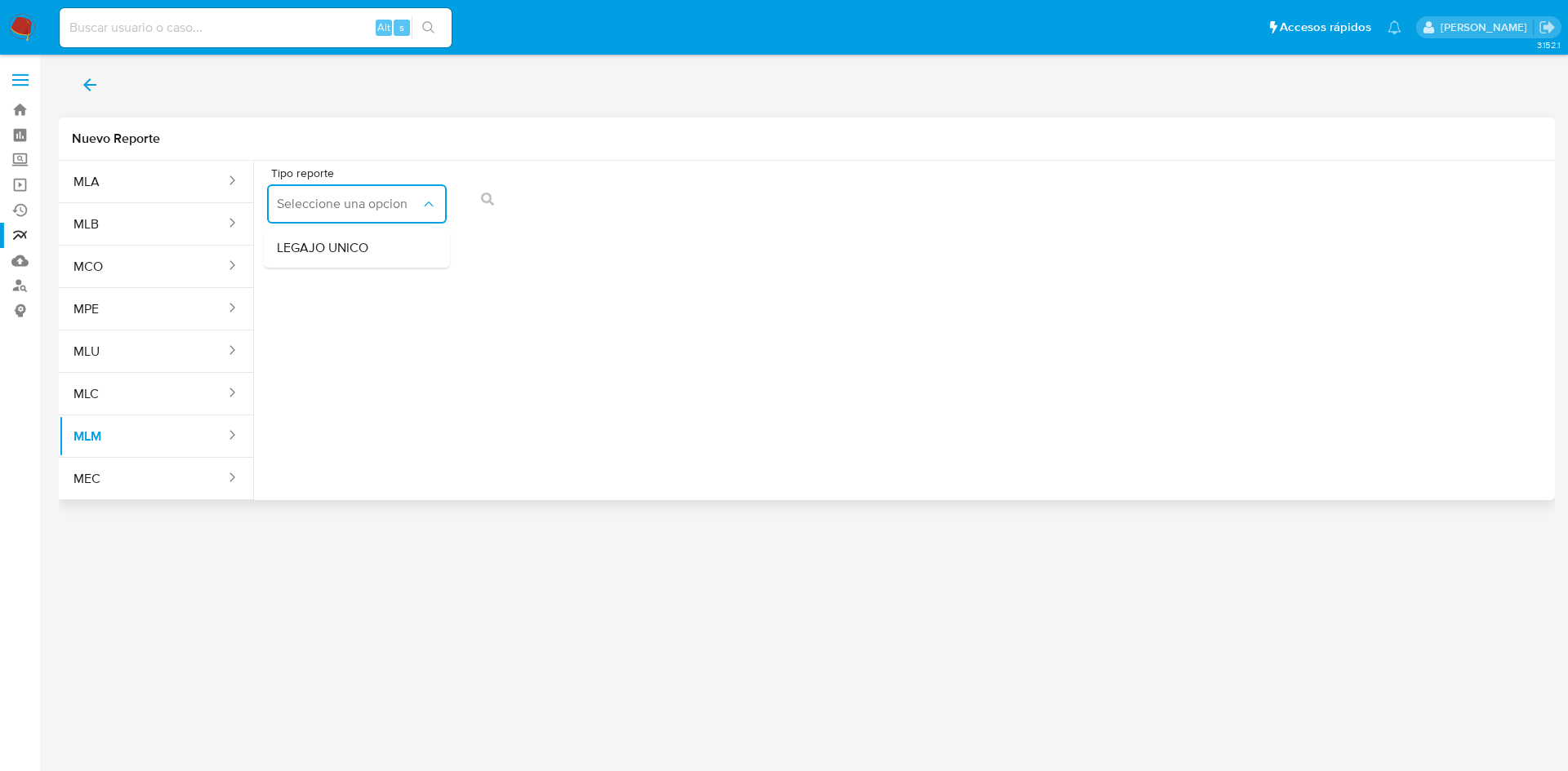
click at [357, 240] on span "LEGAJO UNICO" at bounding box center [323, 248] width 92 height 16
click at [493, 197] on span "RFC" at bounding box center [541, 204] width 144 height 16
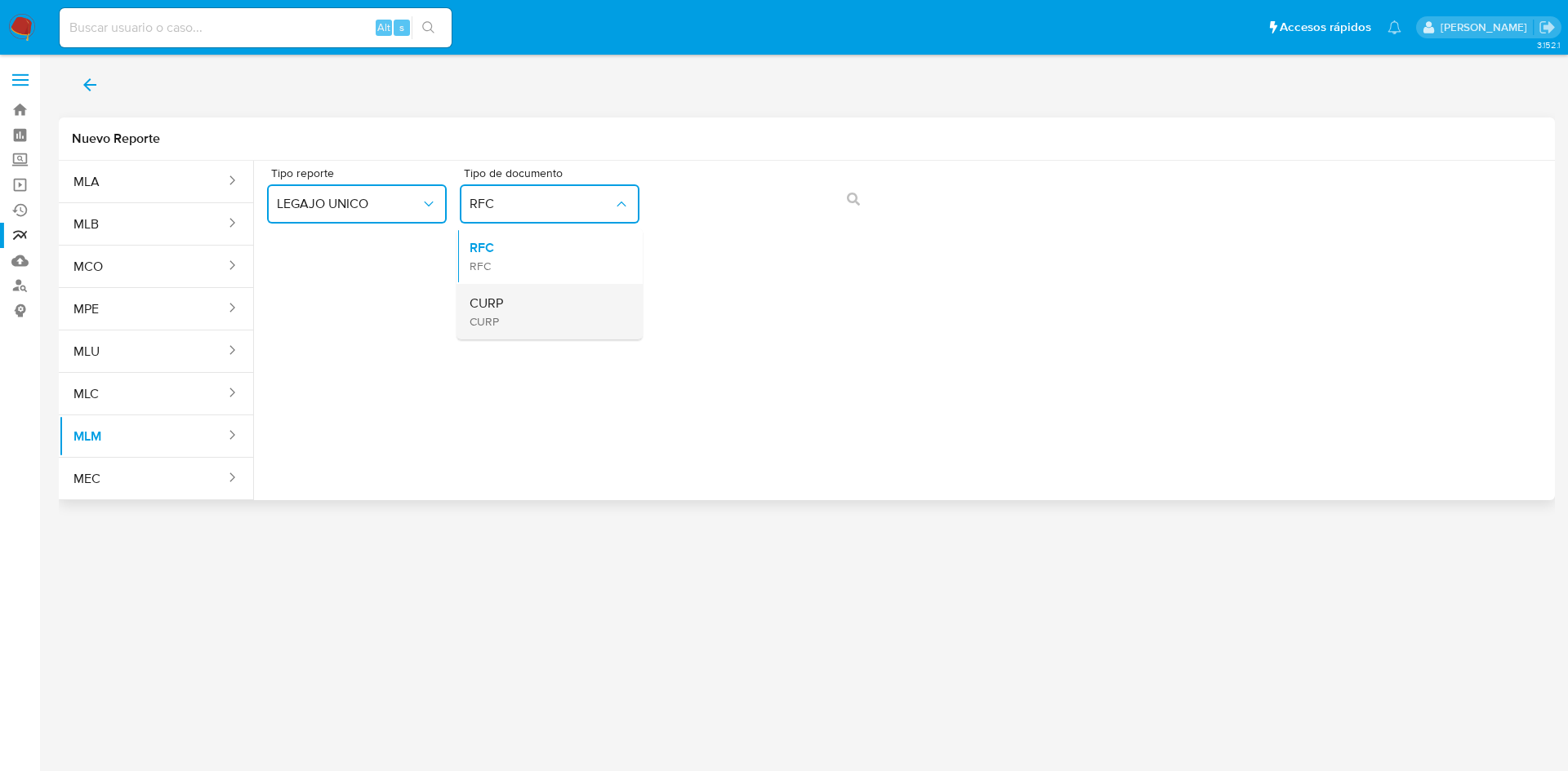
click at [502, 315] on span "CURP" at bounding box center [486, 322] width 34 height 15
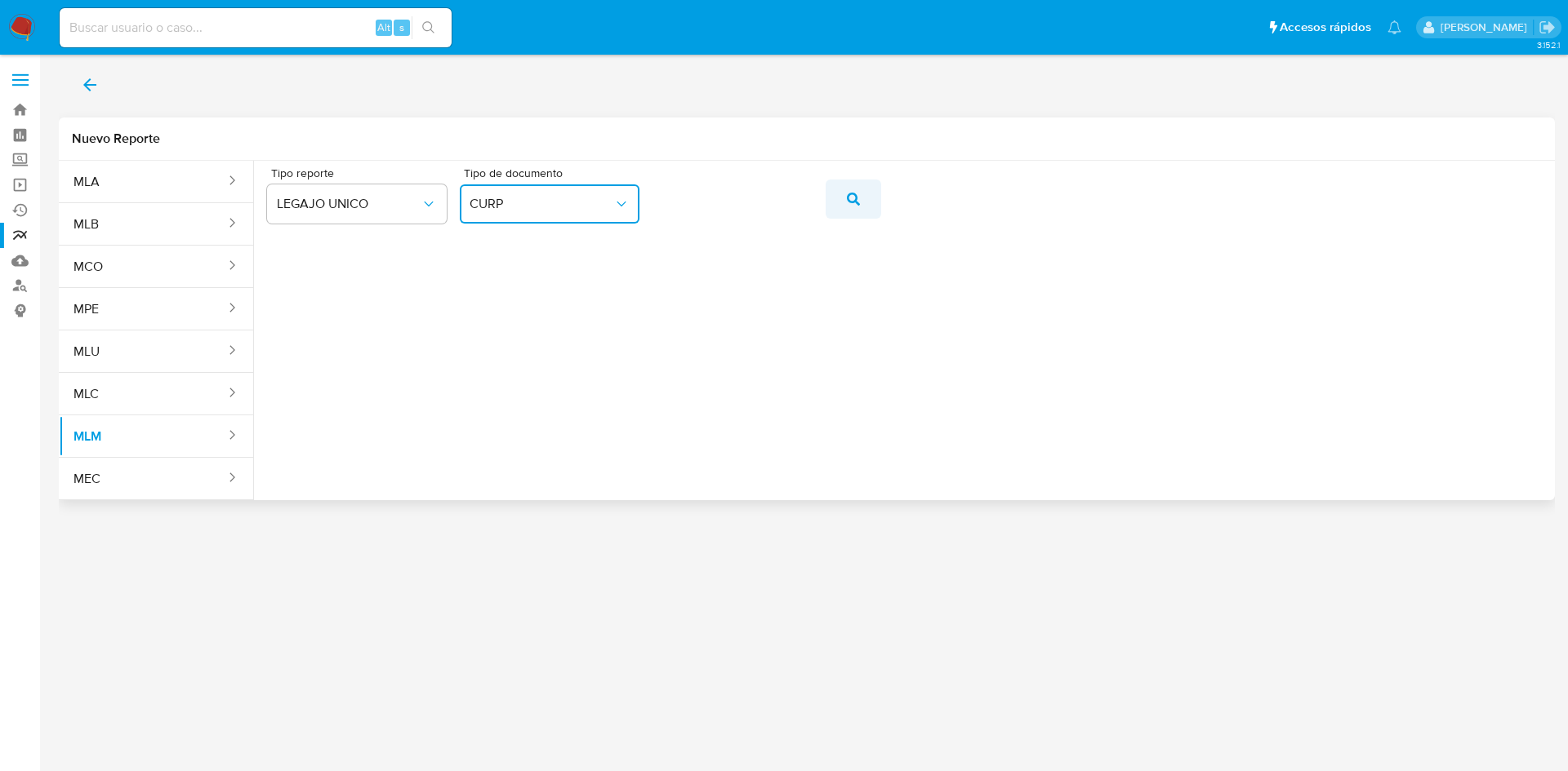
click at [854, 198] on icon "action-search" at bounding box center [853, 199] width 13 height 13
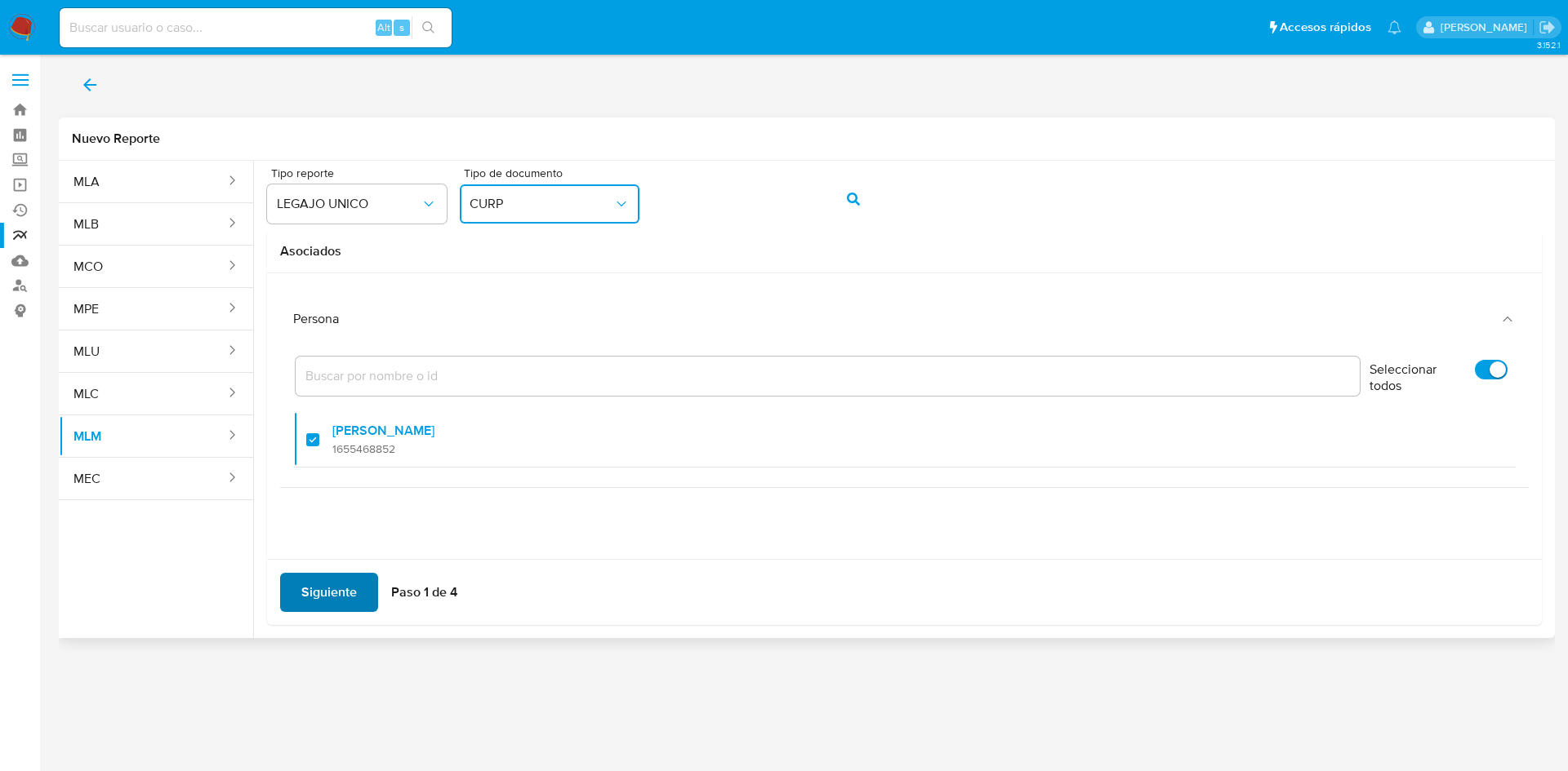
click at [343, 585] on span "Siguiente" at bounding box center [329, 593] width 55 height 36
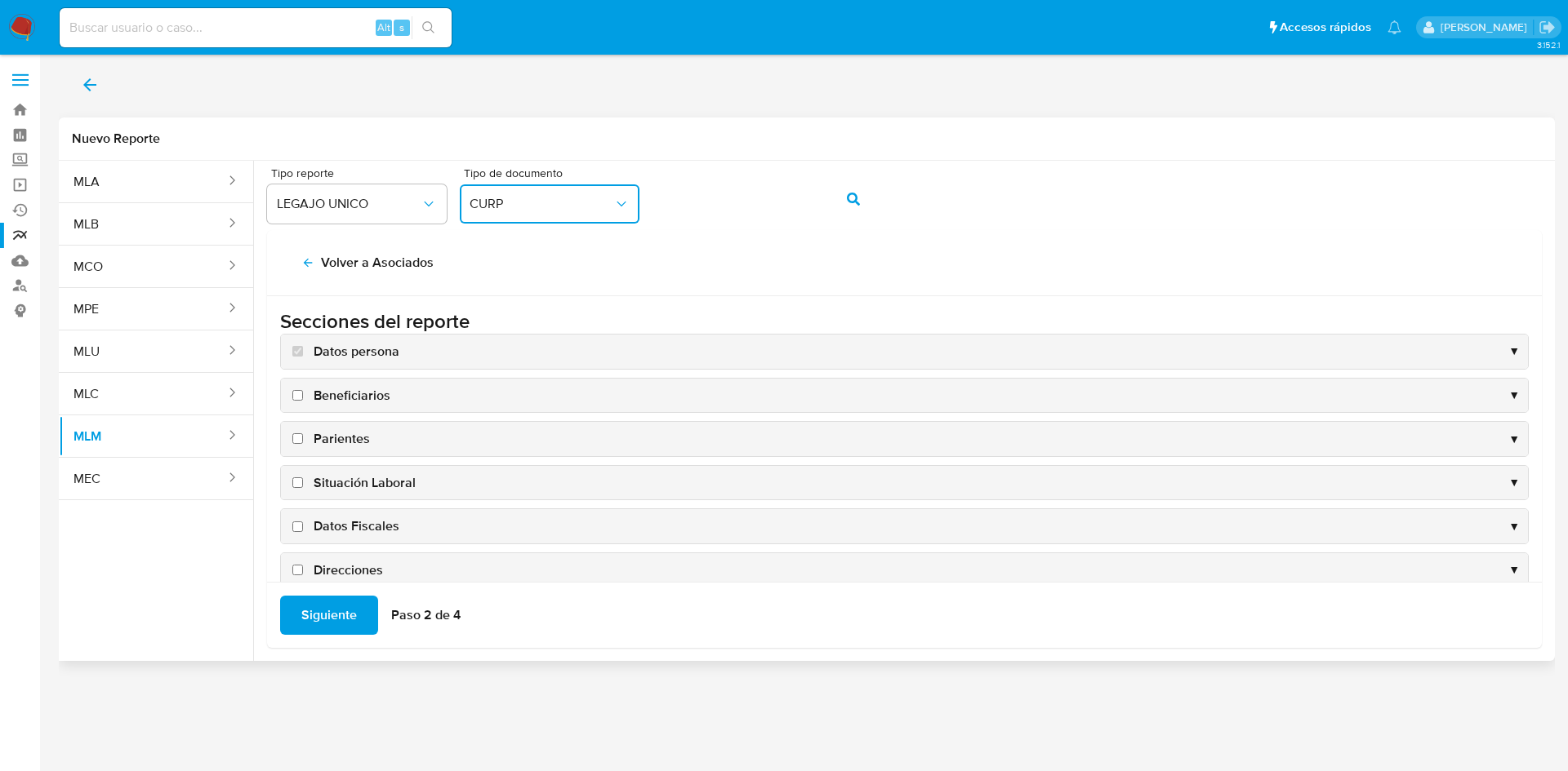
click at [298, 398] on input "Beneficiarios" at bounding box center [298, 395] width 10 height 10
checkbox input "true"
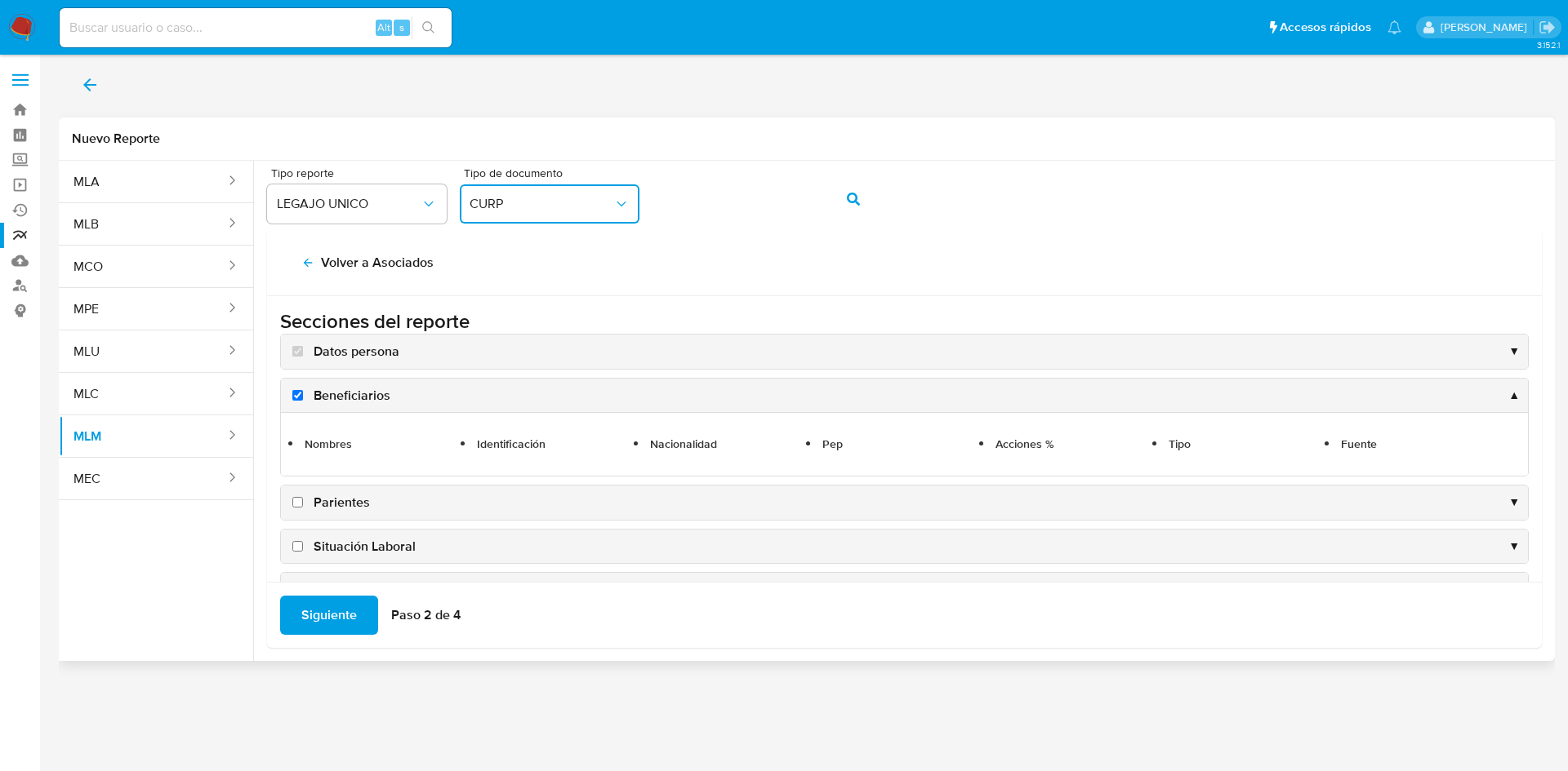
click at [301, 505] on input "Parientes" at bounding box center [298, 502] width 10 height 10
checkbox input "true"
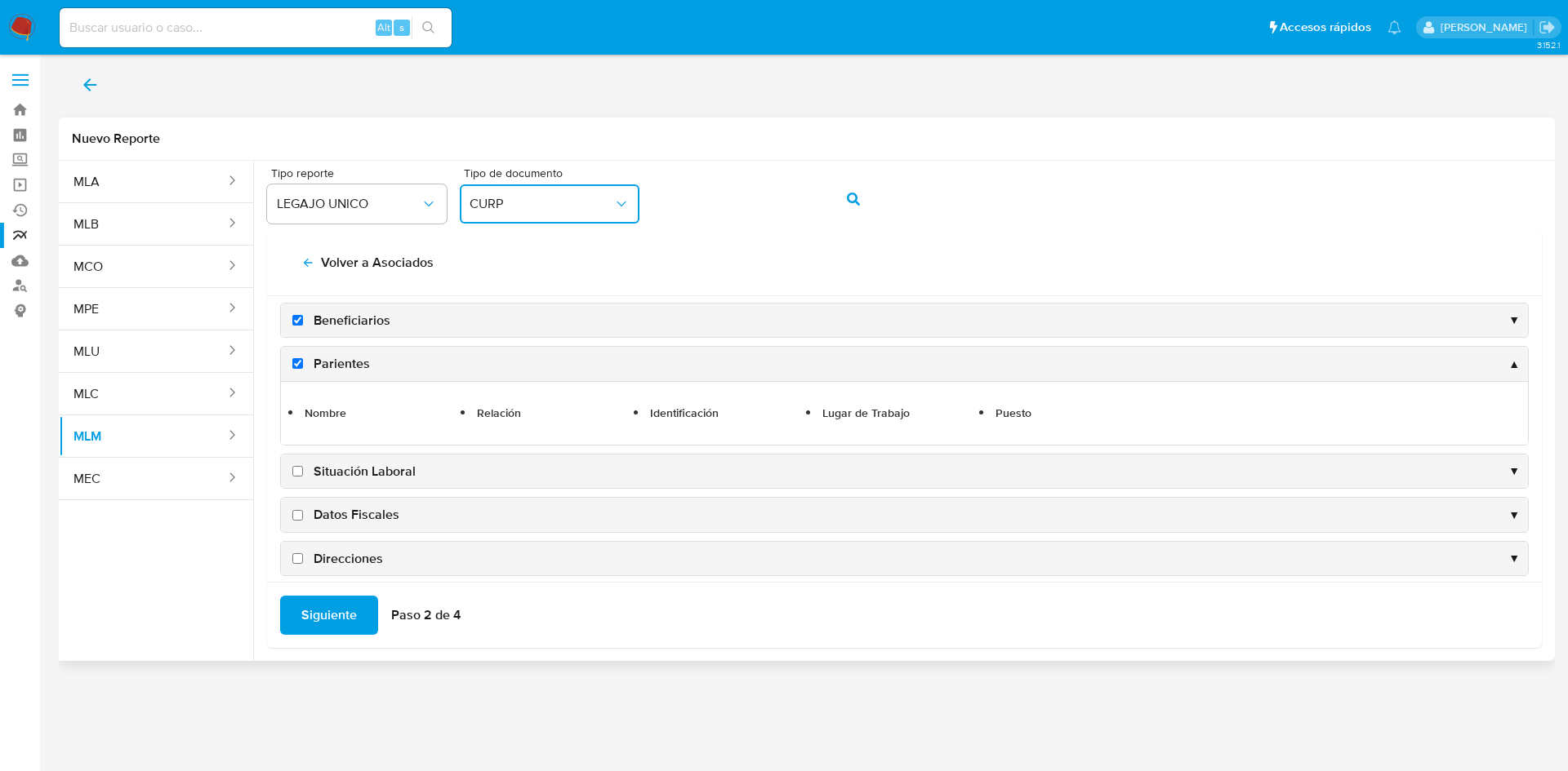
scroll to position [163, 0]
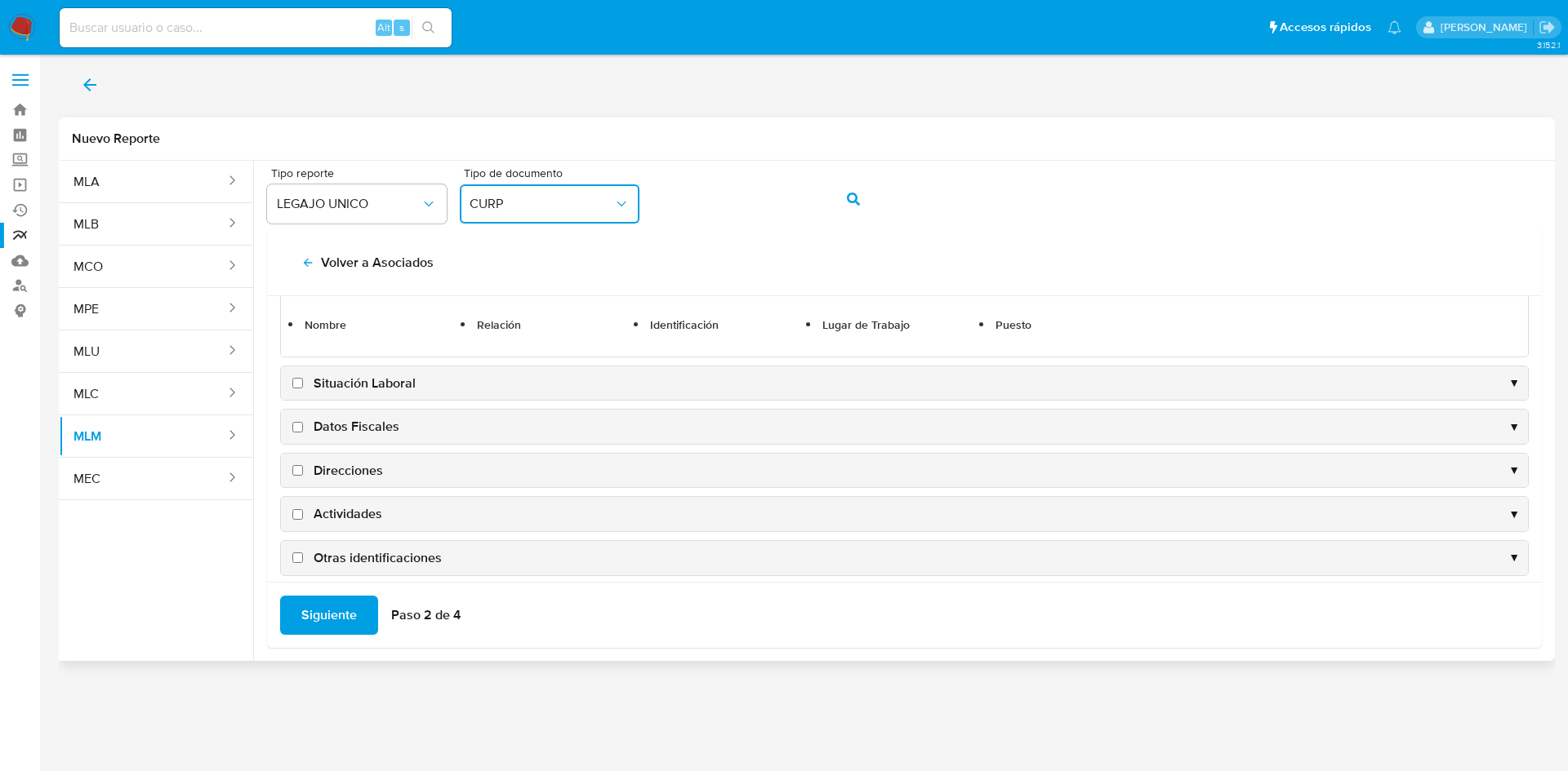
click at [301, 380] on input "Situación Laboral" at bounding box center [298, 383] width 10 height 10
checkbox input "true"
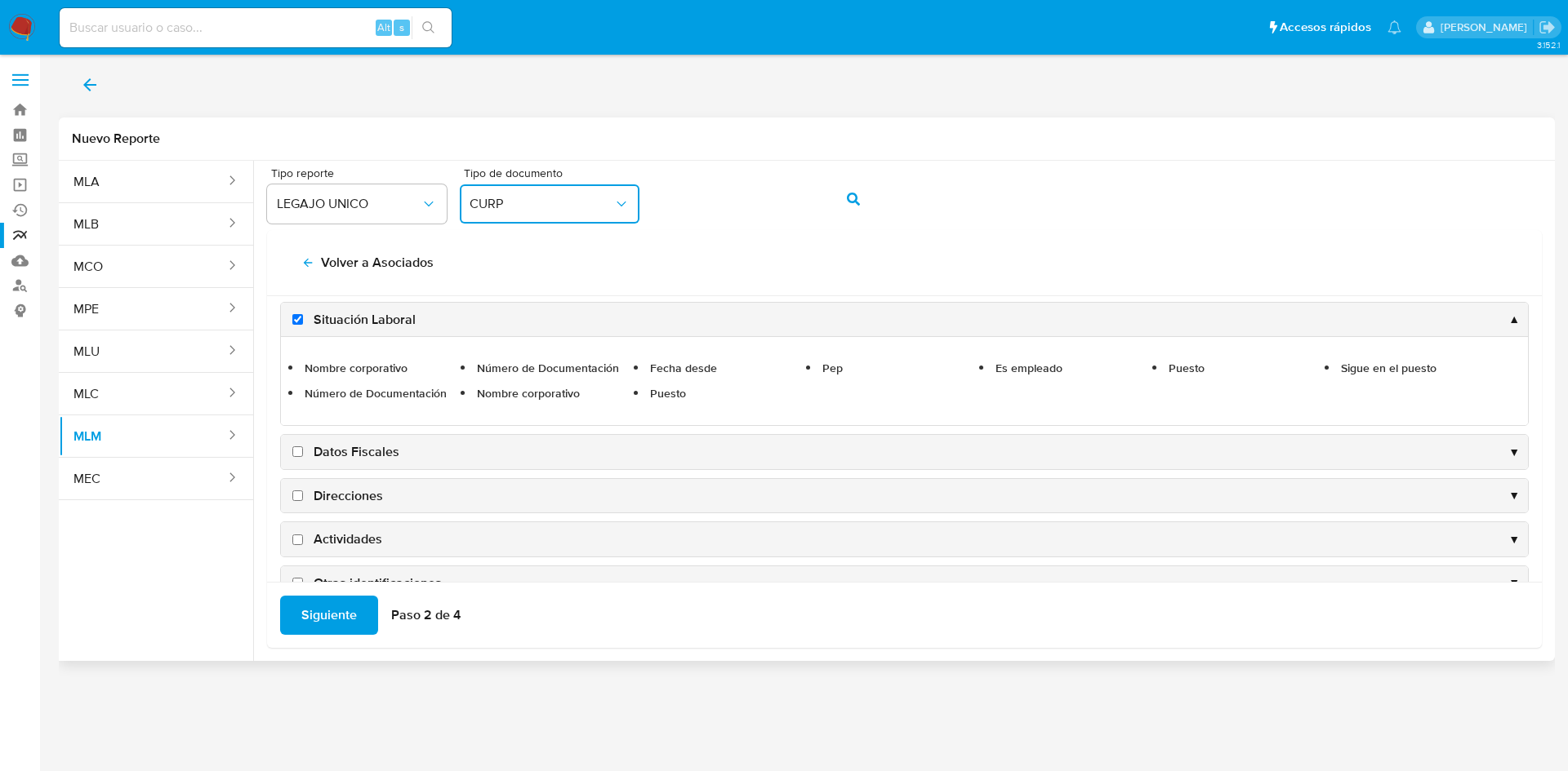
click at [298, 458] on label "Datos Fiscales" at bounding box center [343, 452] width 110 height 18
click at [298, 457] on input "Datos Fiscales" at bounding box center [298, 452] width 10 height 10
checkbox input "true"
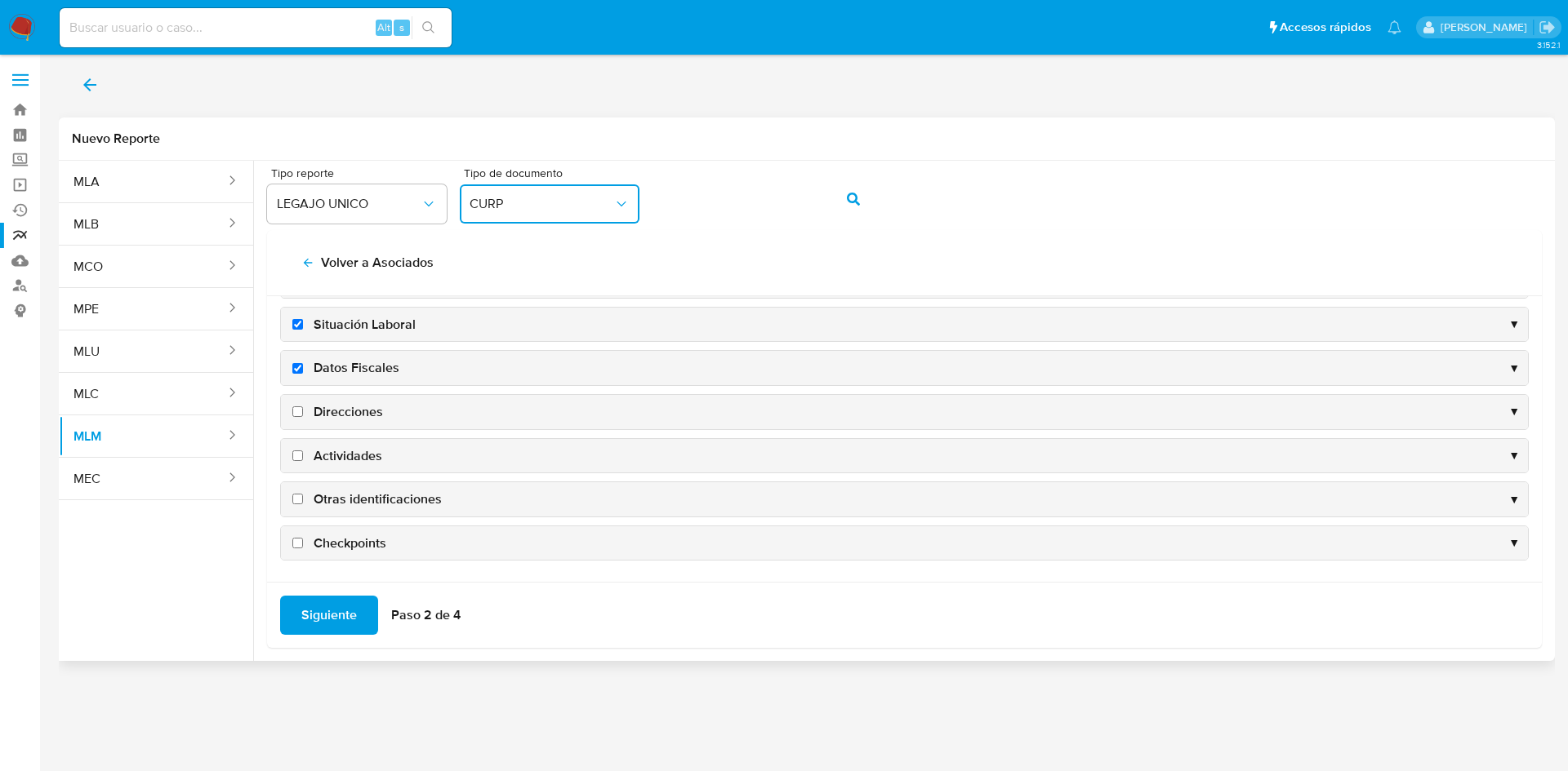
scroll to position [158, 0]
click at [298, 412] on input "Direcciones" at bounding box center [298, 411] width 10 height 10
checkbox input "true"
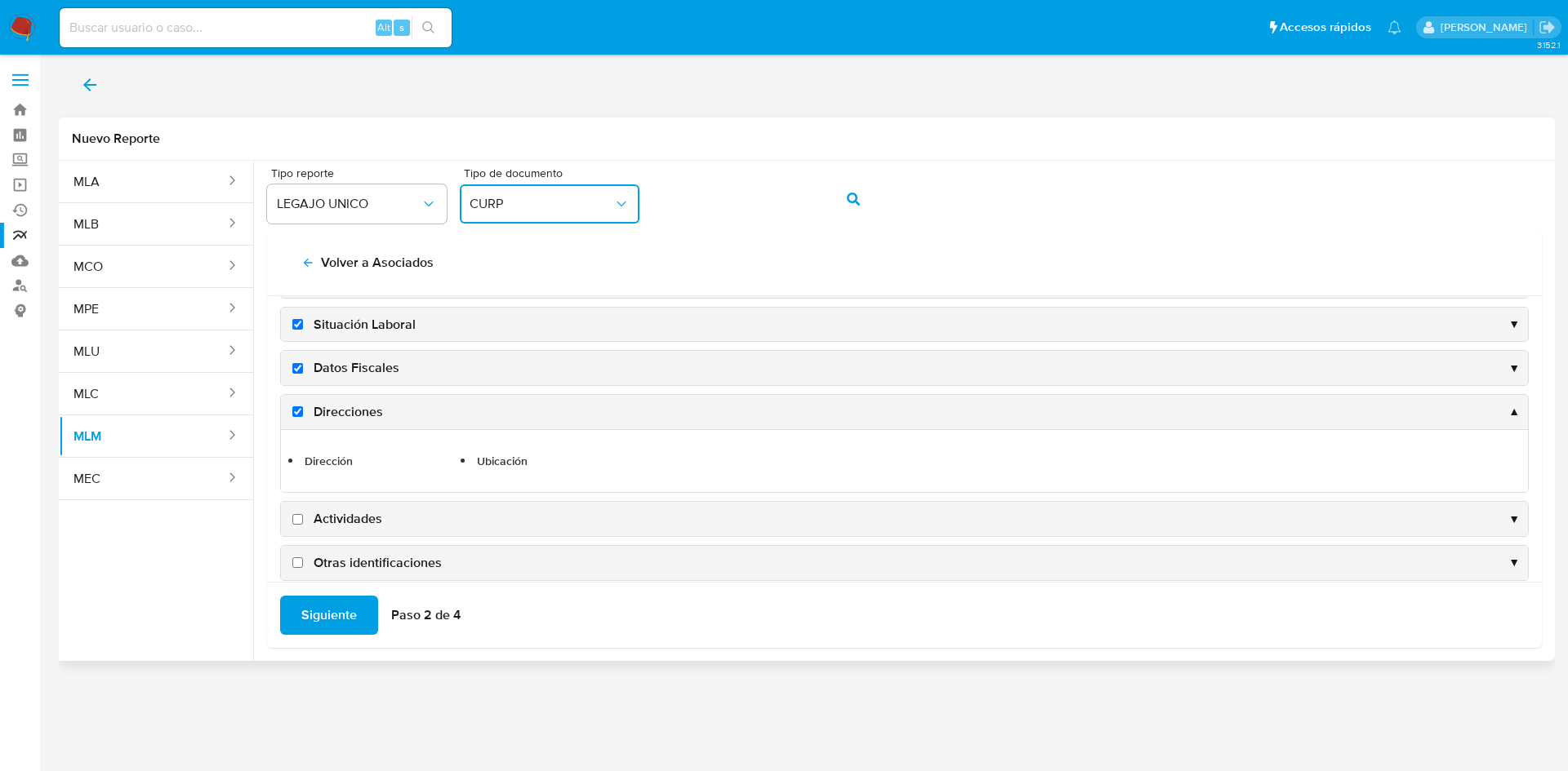
click at [303, 520] on label "Actividades" at bounding box center [336, 519] width 93 height 18
click at [303, 520] on input "Actividades" at bounding box center [298, 519] width 10 height 10
checkbox input "true"
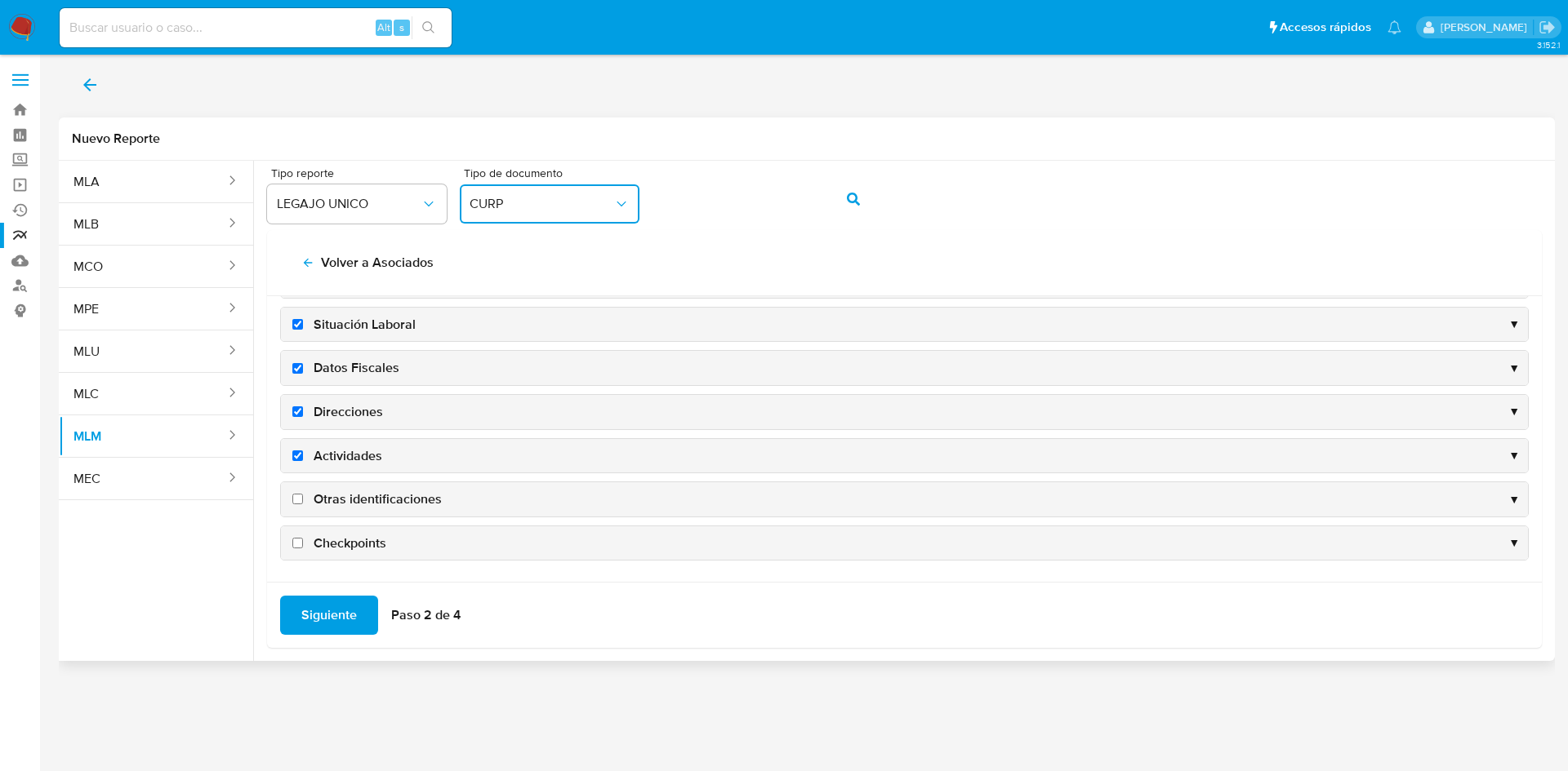
click at [304, 500] on label "Otras identificaciones" at bounding box center [365, 500] width 153 height 18
click at [303, 500] on input "Otras identificaciones" at bounding box center [298, 499] width 10 height 10
checkbox input "true"
click at [303, 547] on label "Checkpoints" at bounding box center [337, 544] width 97 height 18
click at [303, 547] on input "Checkpoints" at bounding box center [298, 543] width 10 height 10
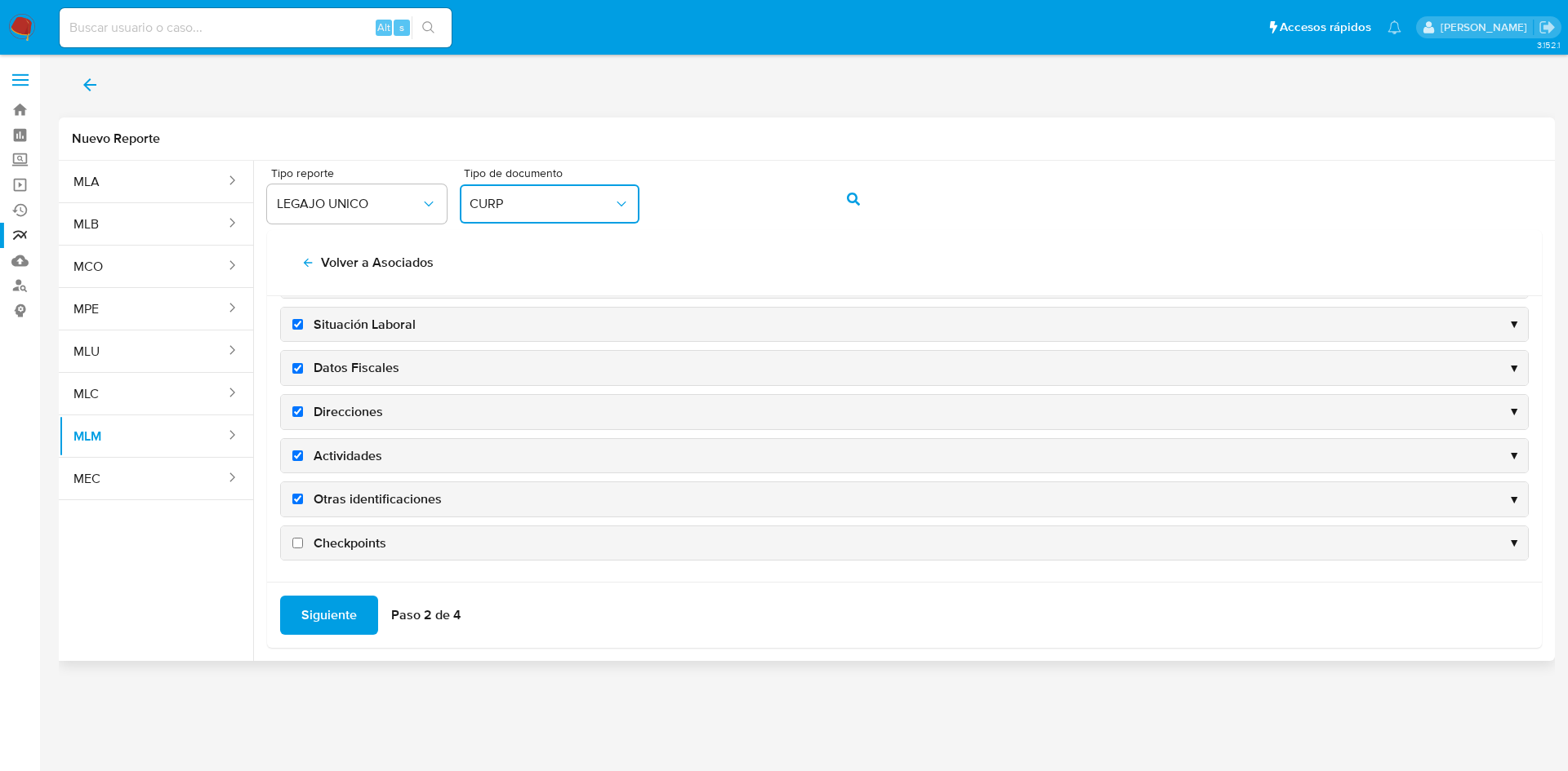
checkbox input "true"
click at [328, 618] on span "Siguiente" at bounding box center [329, 615] width 55 height 36
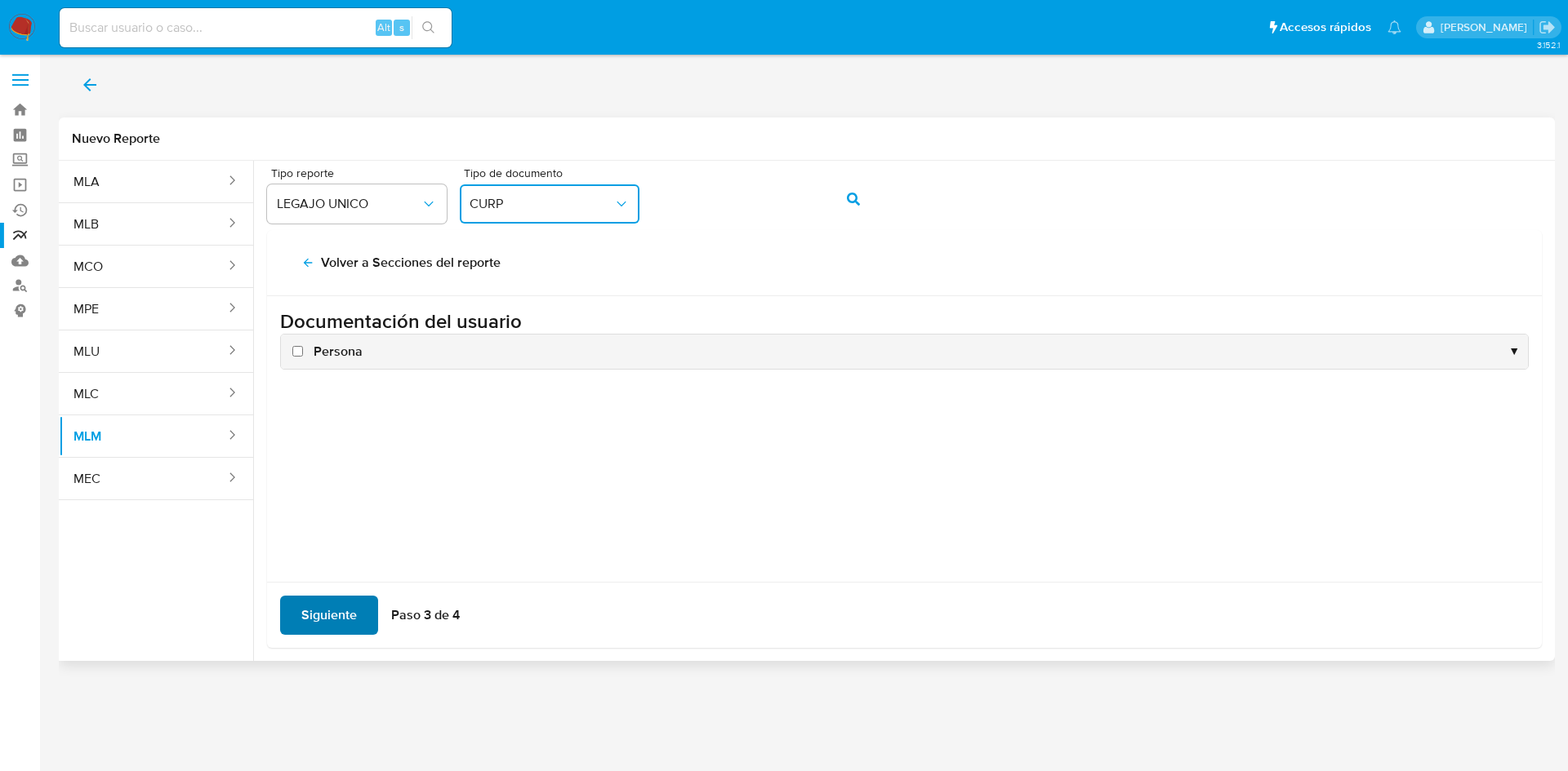
scroll to position [0, 0]
click at [292, 350] on input "Persona" at bounding box center [298, 351] width 10 height 10
checkbox input "true"
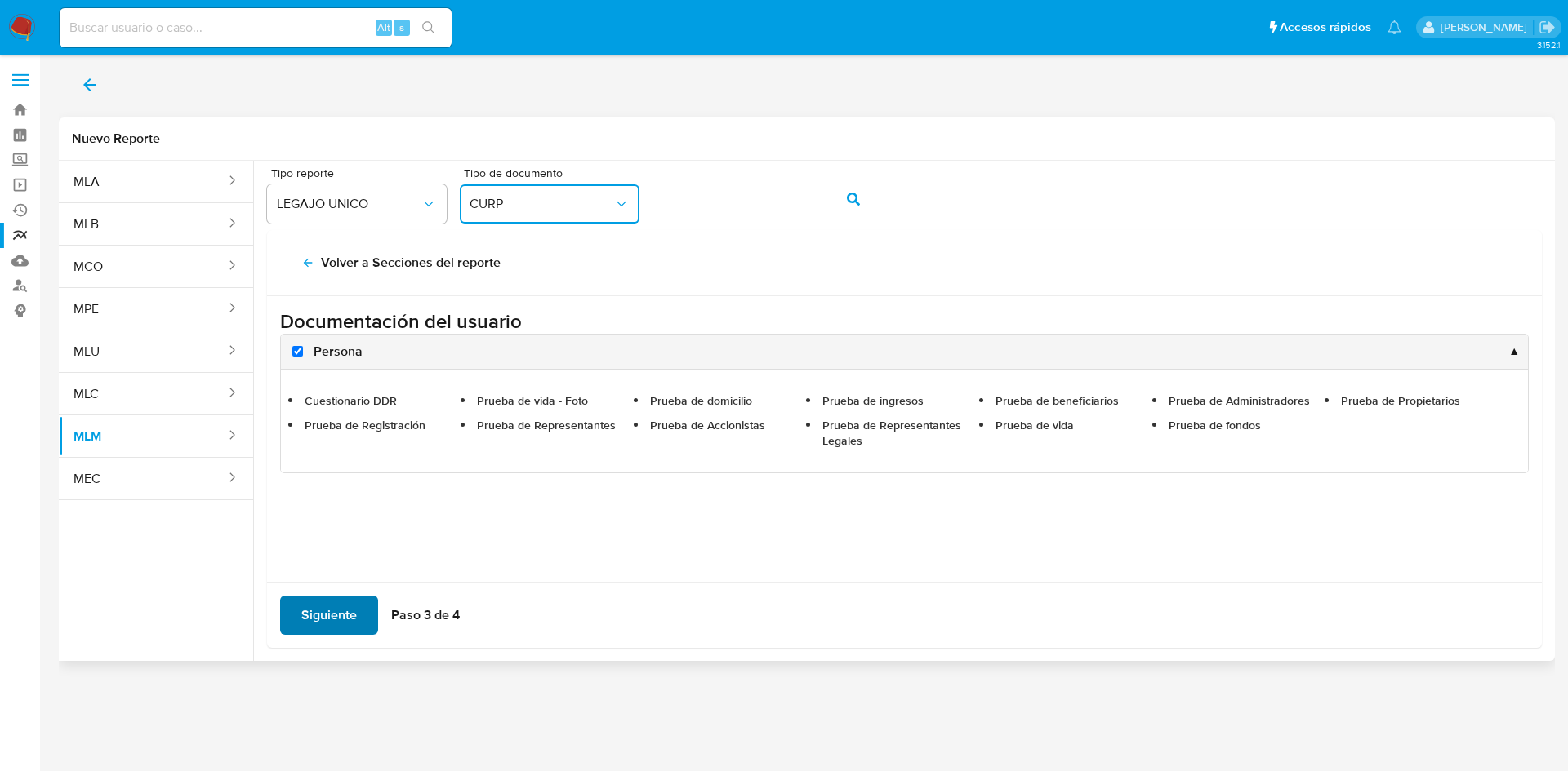
click at [332, 609] on span "Siguiente" at bounding box center [329, 615] width 55 height 36
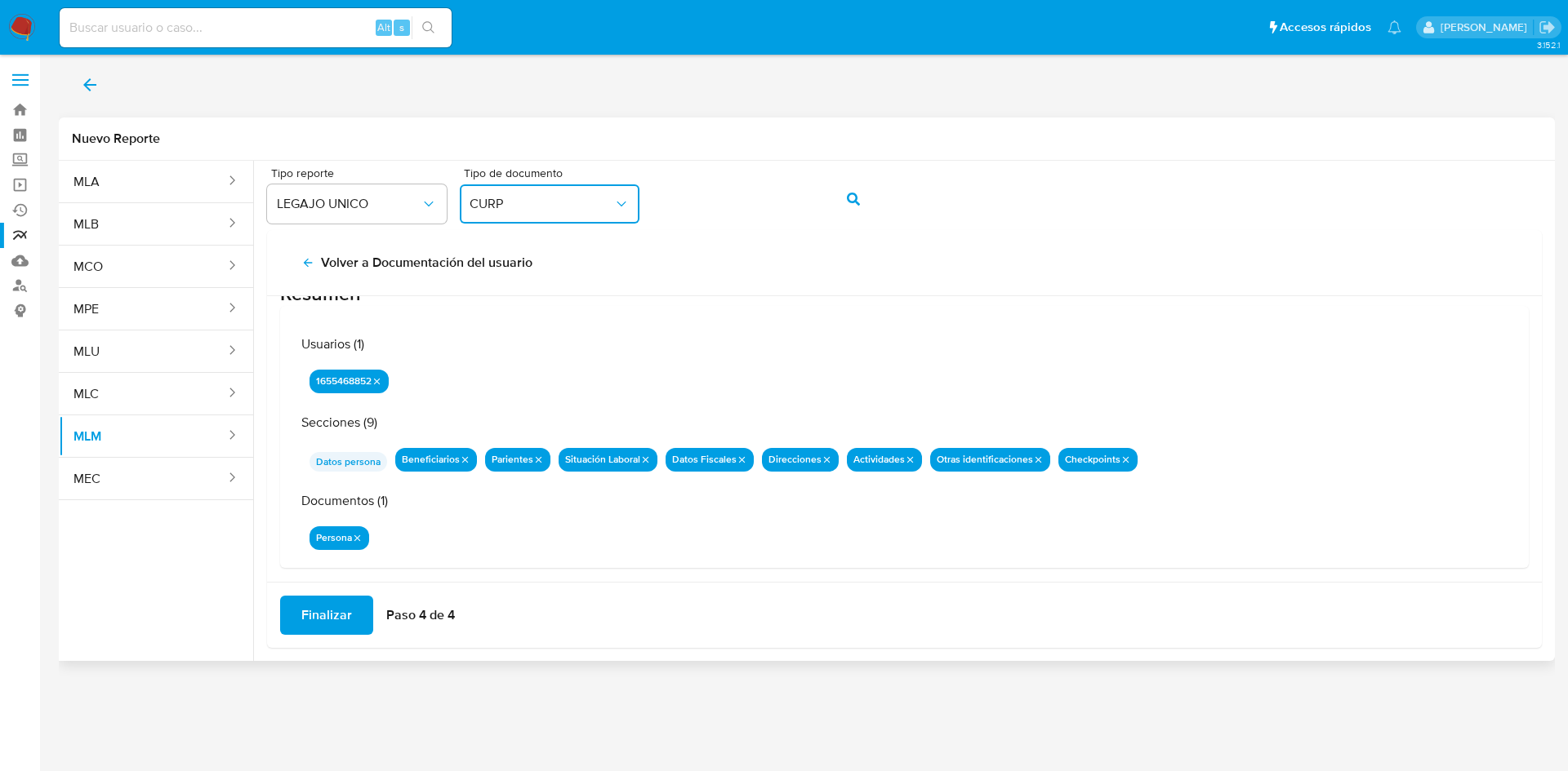
scroll to position [53, 0]
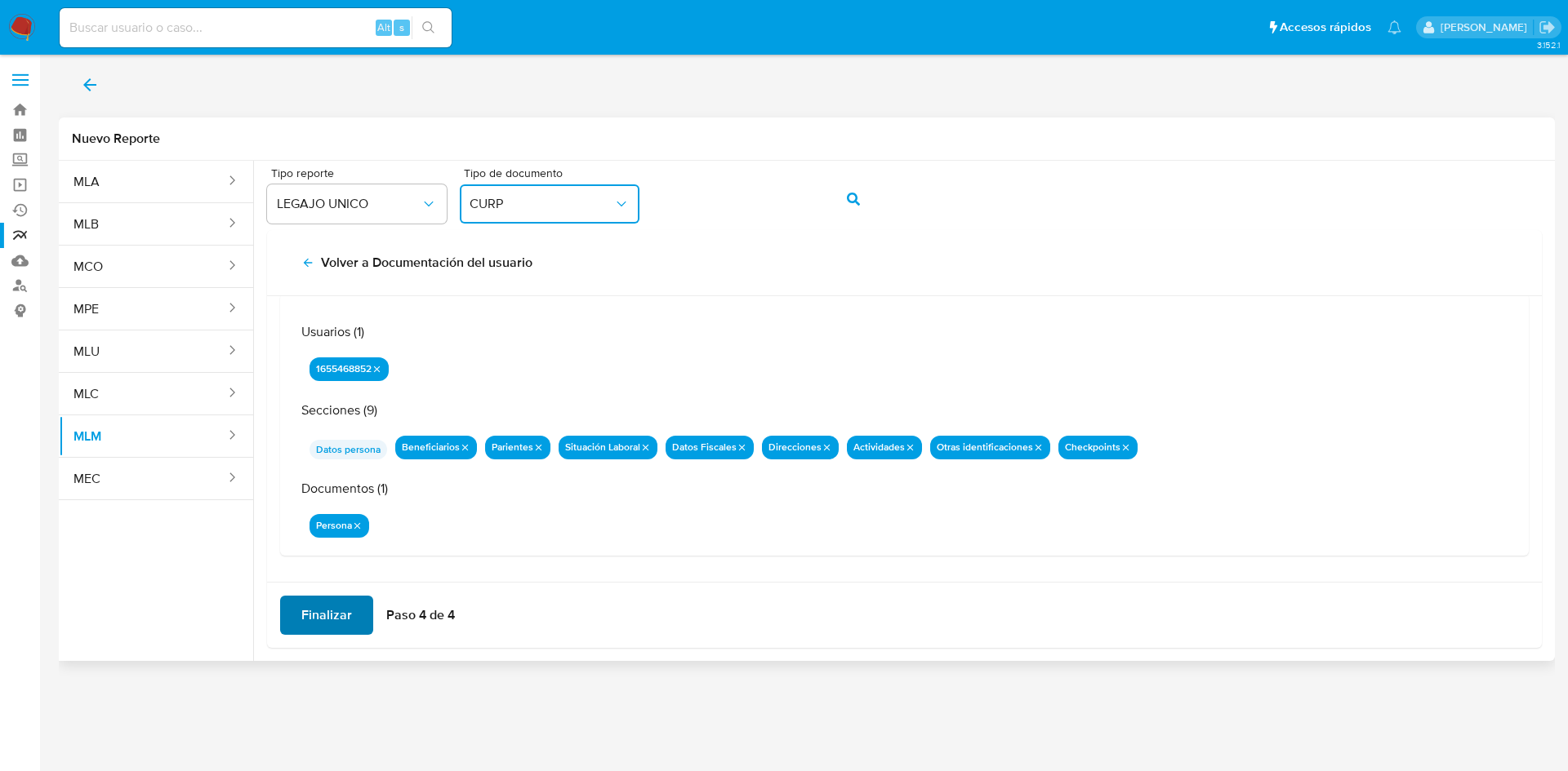
click at [316, 624] on span "Finalizar" at bounding box center [326, 615] width 51 height 36
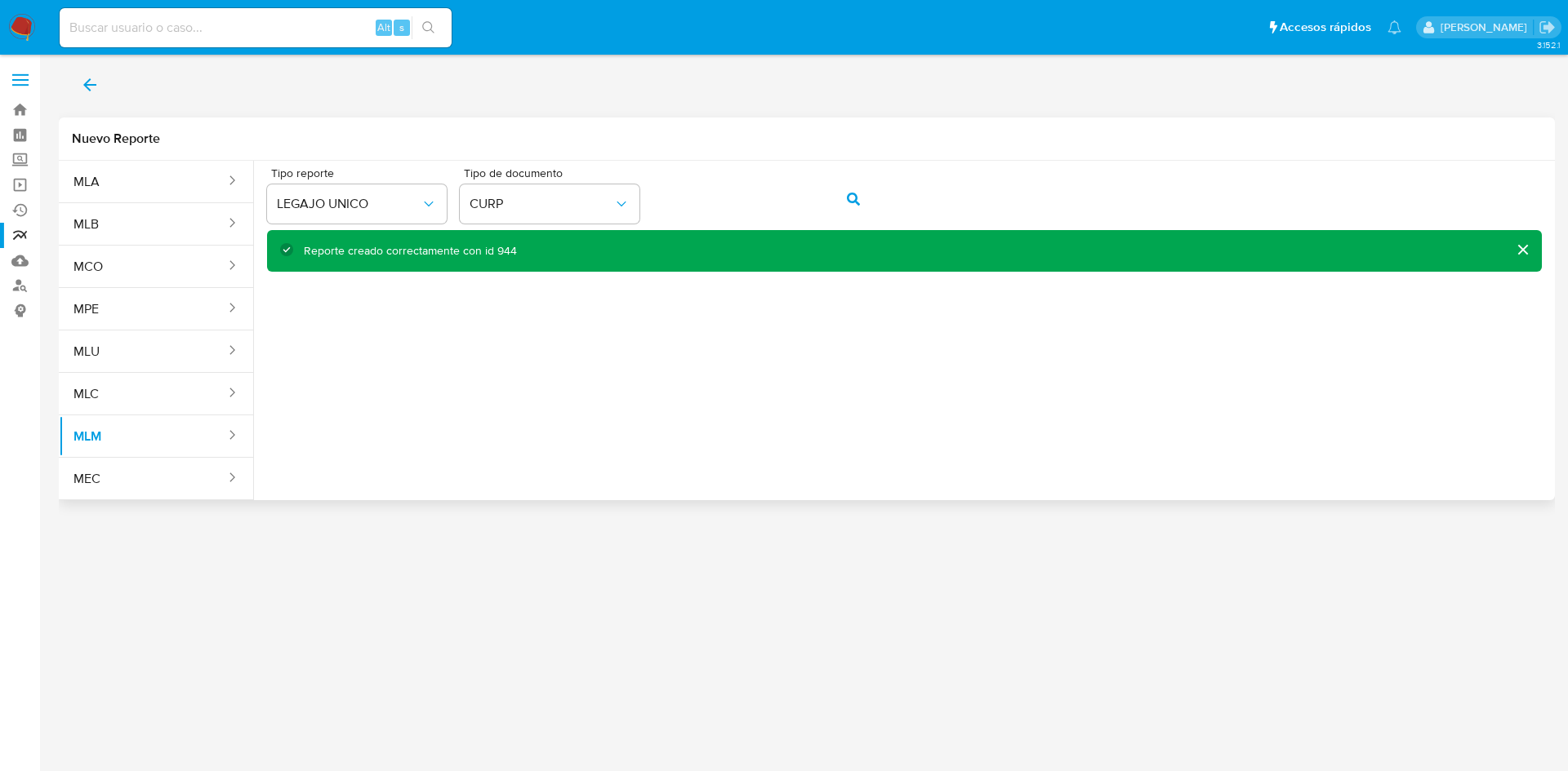
click at [865, 361] on div "Tipo reporte LEGAJO UNICO Tipo de documento CURP Reporte creado correctamente c…" at bounding box center [905, 324] width 1301 height 327
click at [93, 81] on icon "back" at bounding box center [90, 85] width 20 height 20
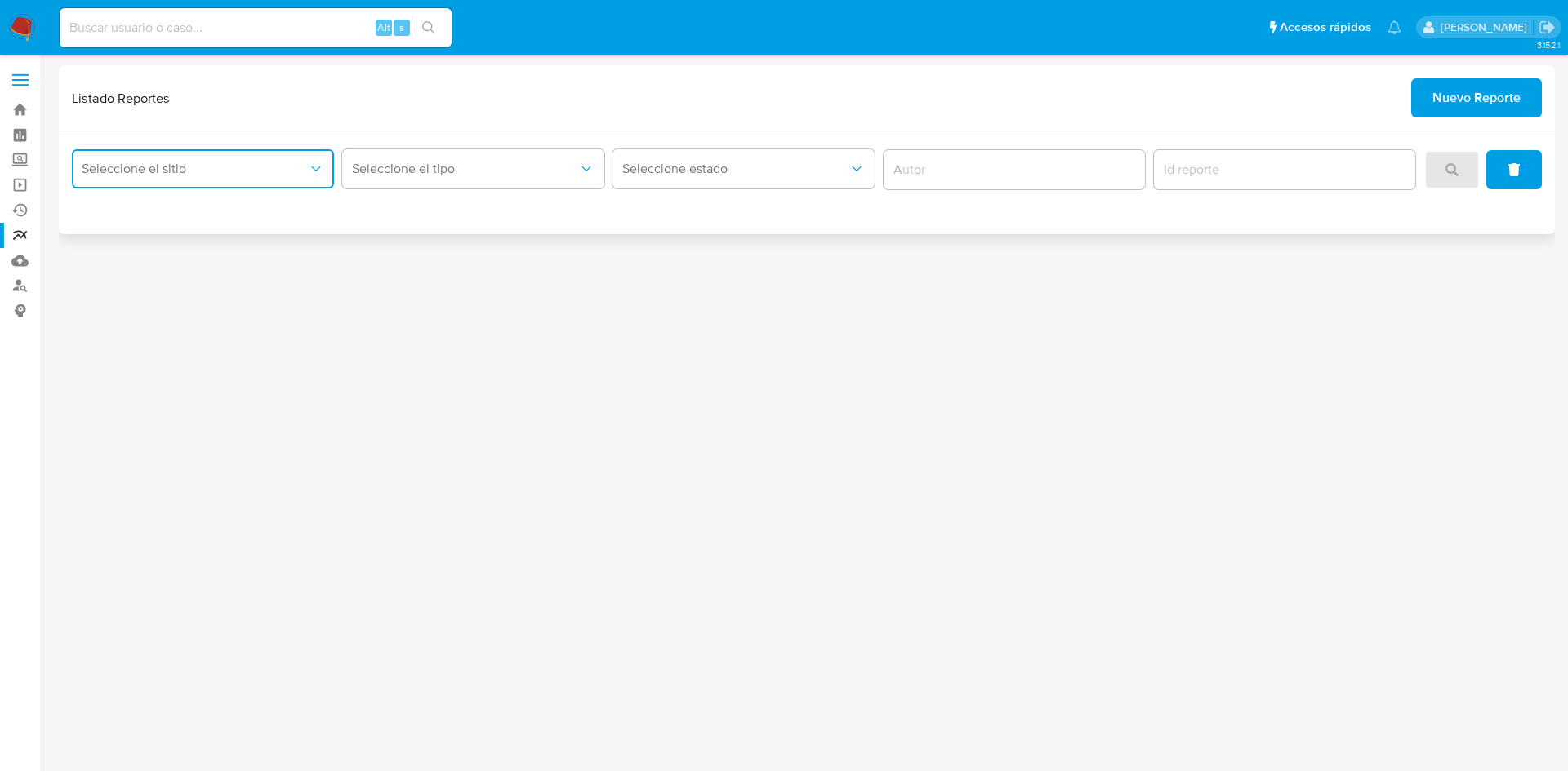
click at [316, 169] on icon "site_id" at bounding box center [316, 169] width 16 height 16
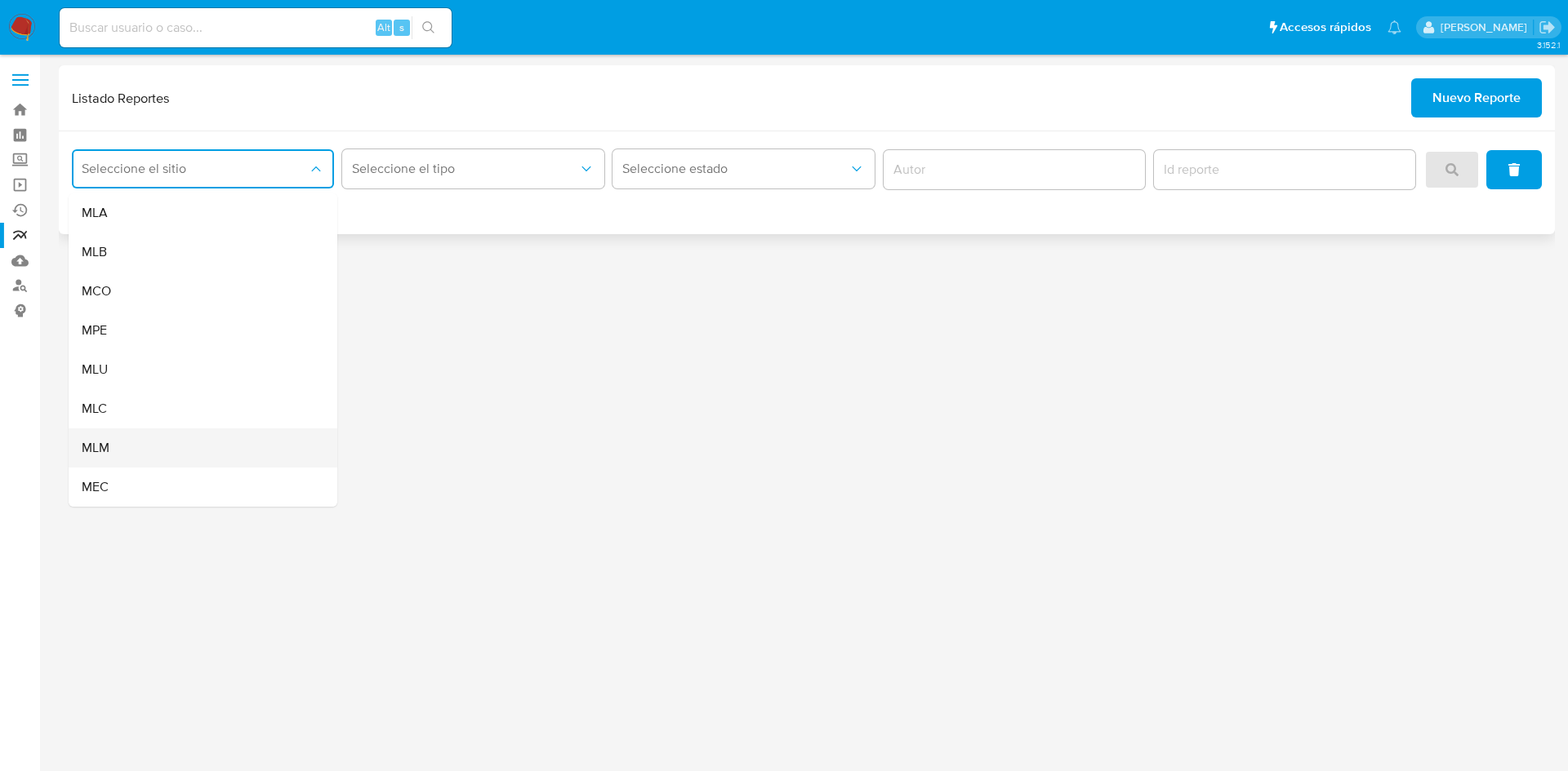
click at [198, 435] on div "MLM" at bounding box center [197, 448] width 233 height 39
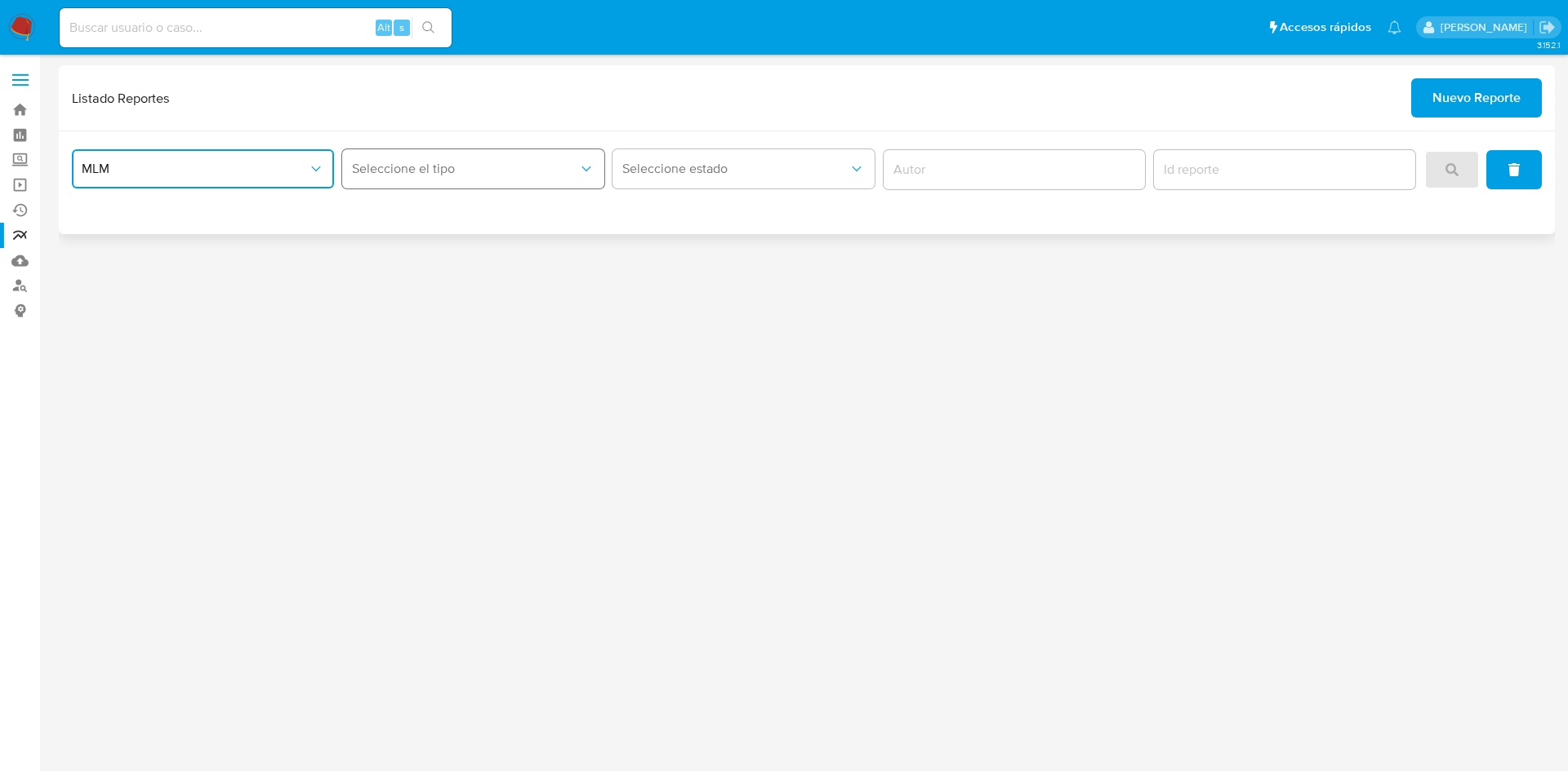
click at [500, 174] on span "Seleccione el tipo" at bounding box center [465, 169] width 227 height 16
click at [427, 252] on span "LEGAJO UNICO" at bounding box center [398, 252] width 92 height 16
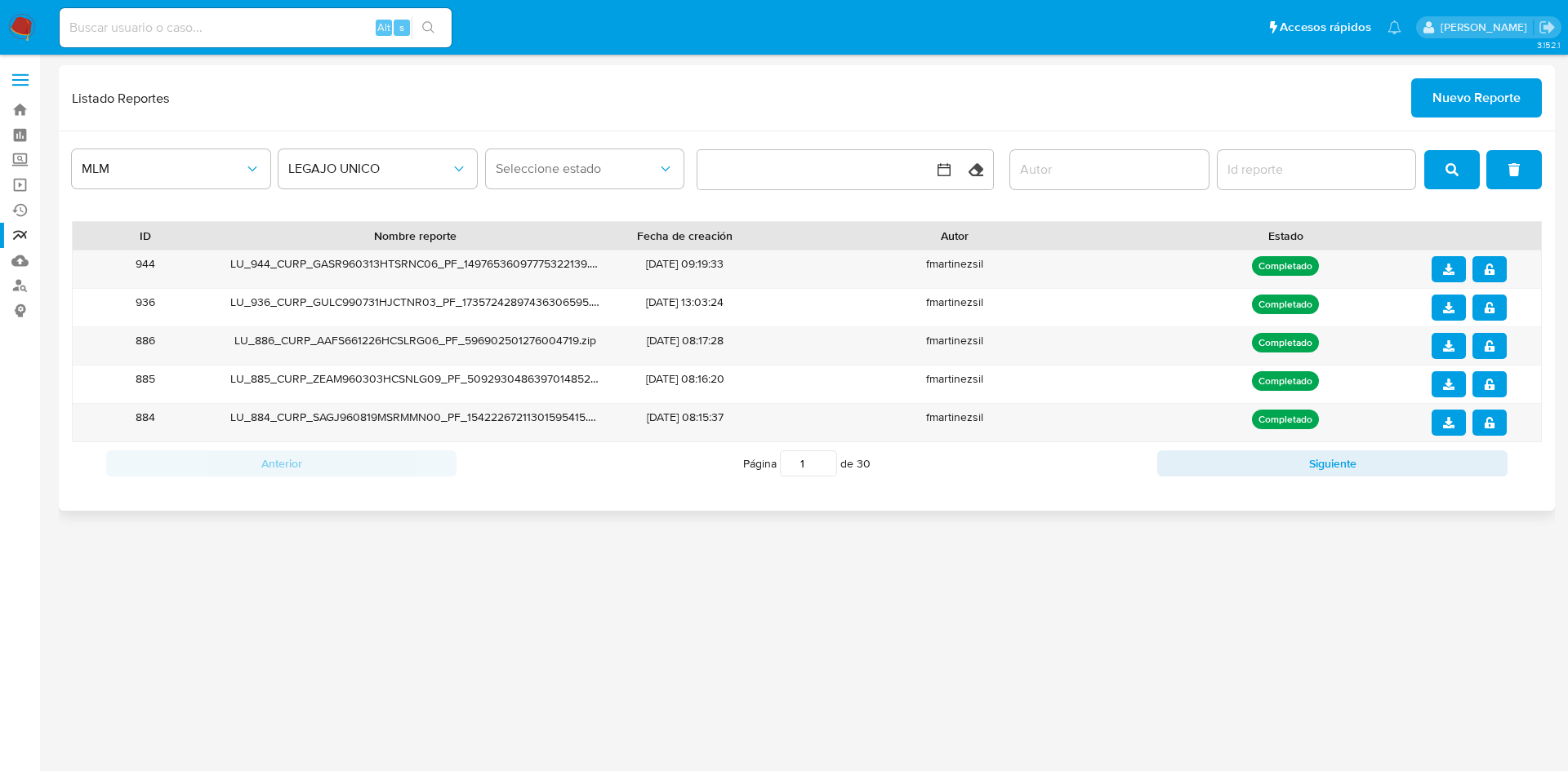
click at [1210, 633] on div "3.152.1" at bounding box center [807, 413] width 1496 height 696
click at [1443, 267] on icon "download" at bounding box center [1449, 269] width 11 height 11
click at [1497, 265] on button "notify_security" at bounding box center [1490, 270] width 35 height 26
